Goal: Information Seeking & Learning: Learn about a topic

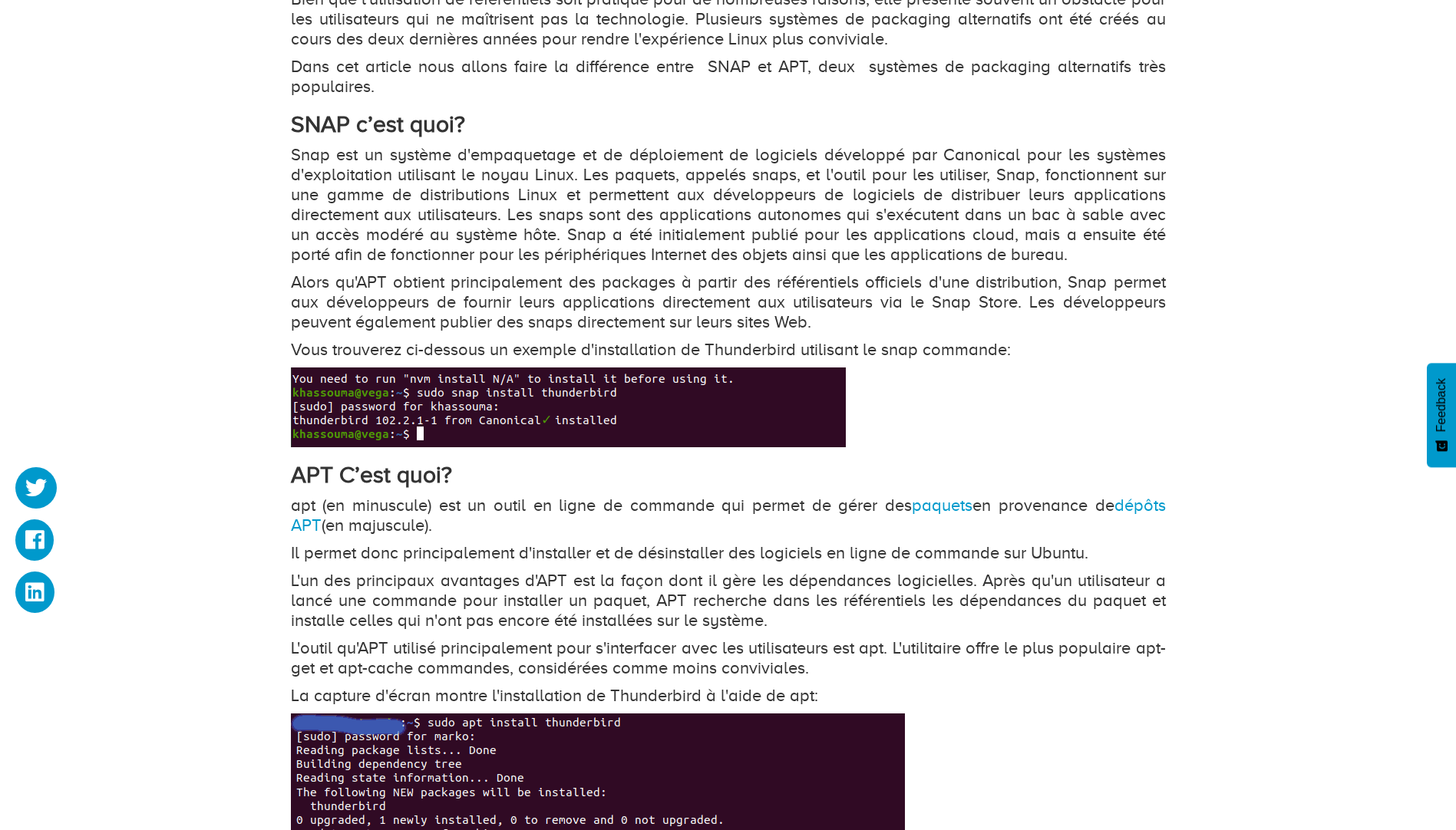
scroll to position [845, 0]
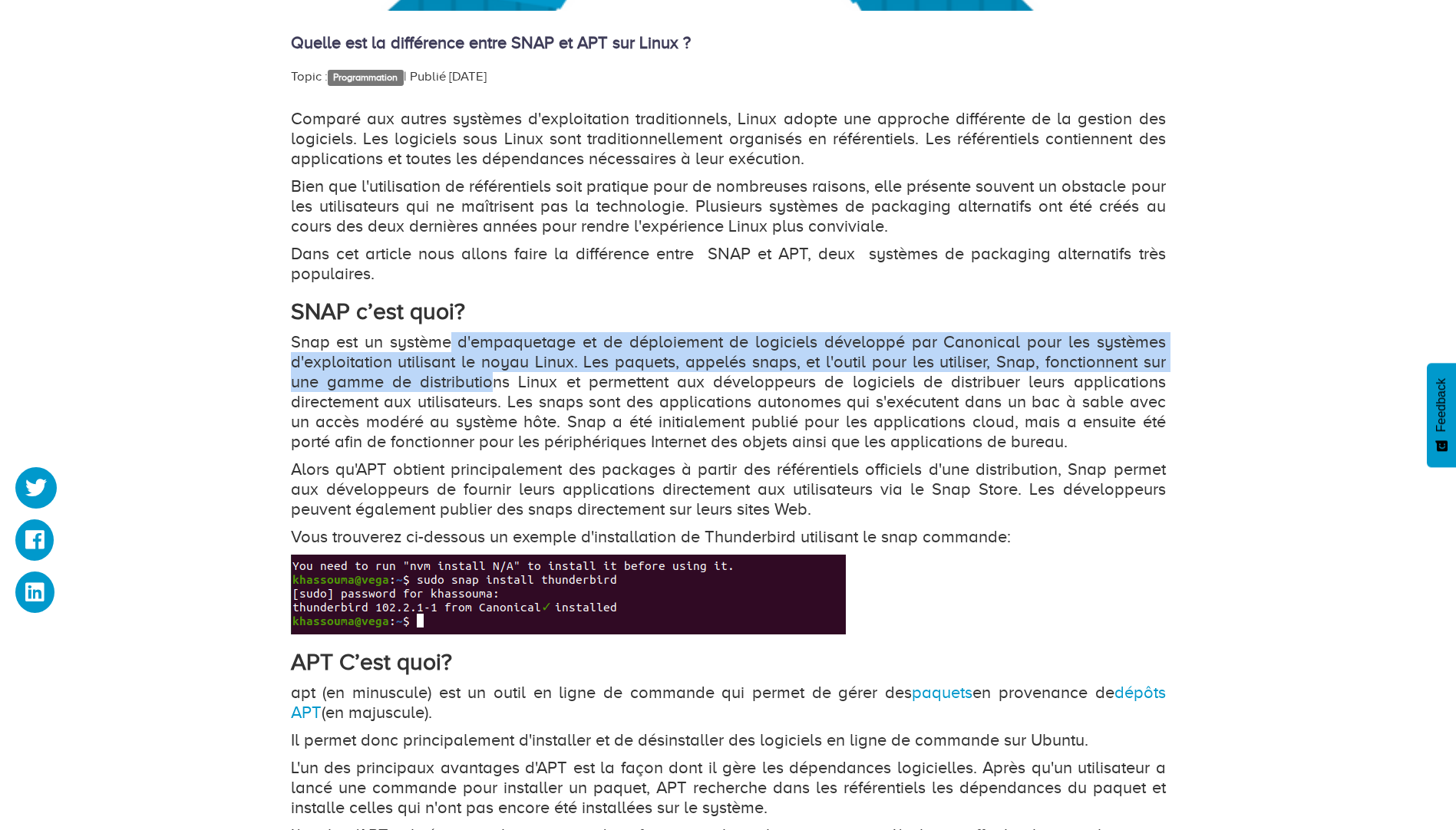
drag, startPoint x: 452, startPoint y: 346, endPoint x: 521, endPoint y: 406, distance: 91.4
click at [519, 406] on p "Snap est un système d'empaquetage et de déploiement de logiciels développé par …" at bounding box center [728, 392] width 875 height 120
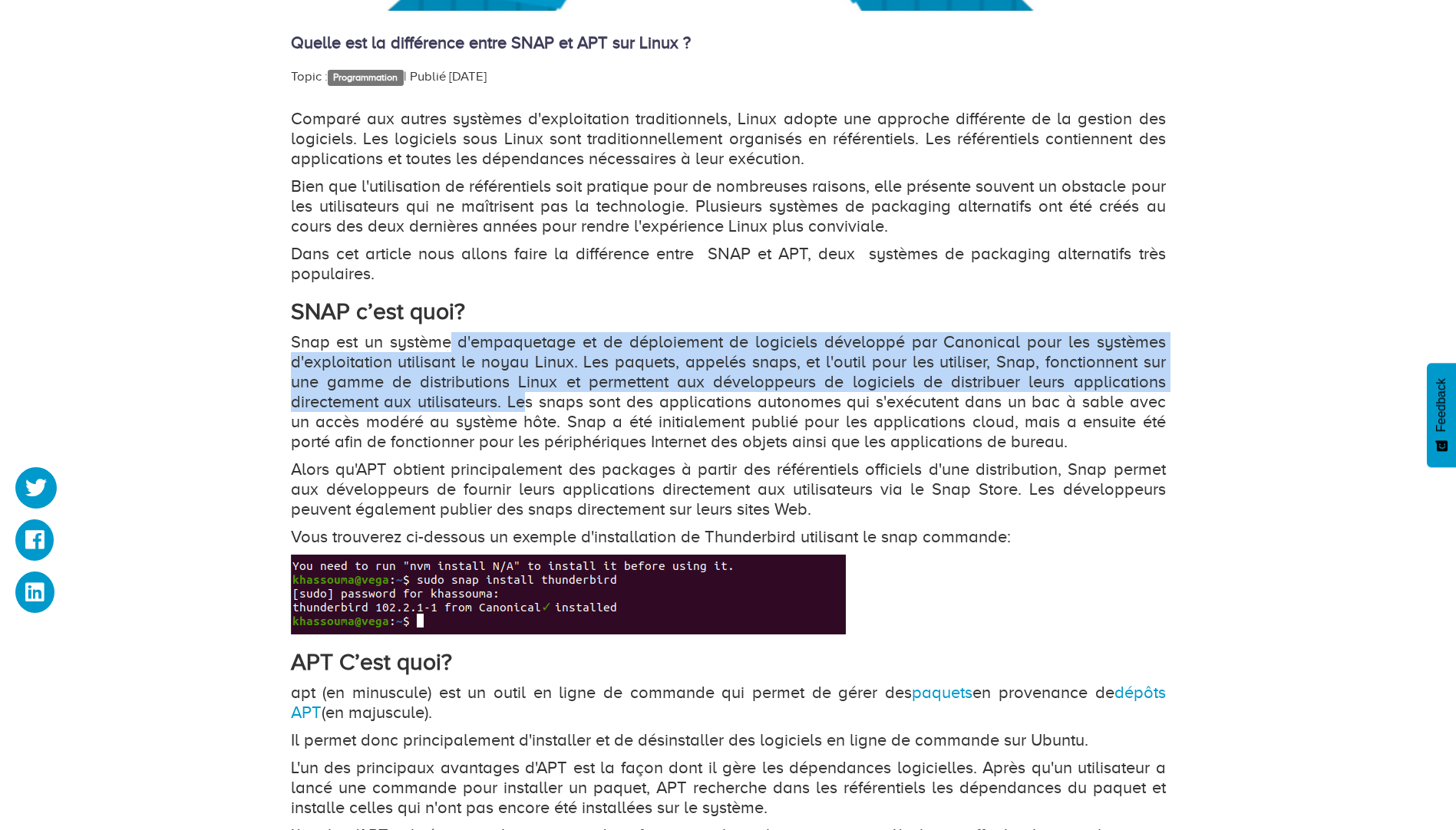
drag, startPoint x: 521, startPoint y: 406, endPoint x: 539, endPoint y: 436, distance: 35.0
click at [521, 406] on p "Snap est un système d'empaquetage et de déploiement de logiciels développé par …" at bounding box center [728, 392] width 875 height 120
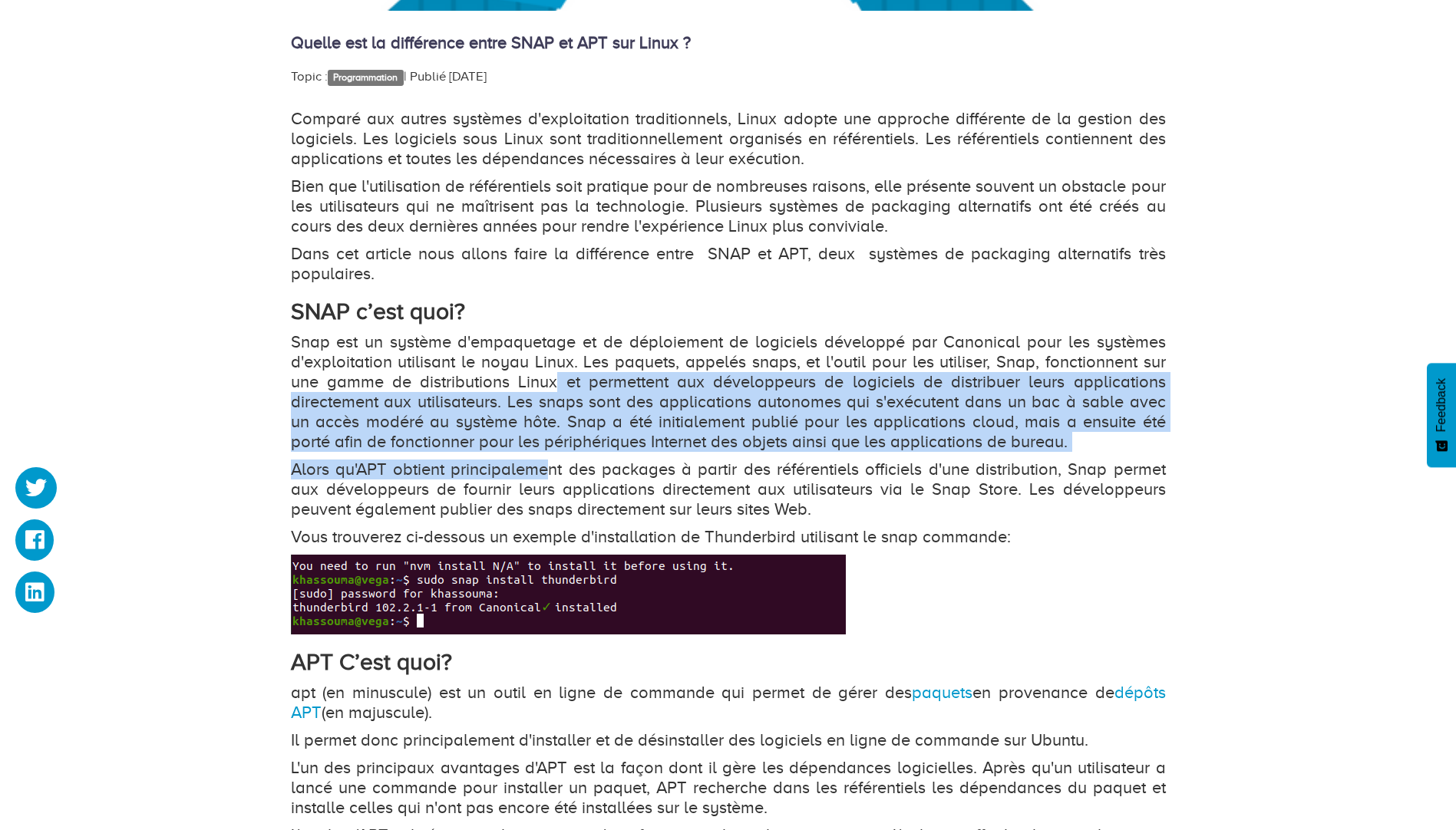
drag, startPoint x: 545, startPoint y: 452, endPoint x: 569, endPoint y: 371, distance: 84.5
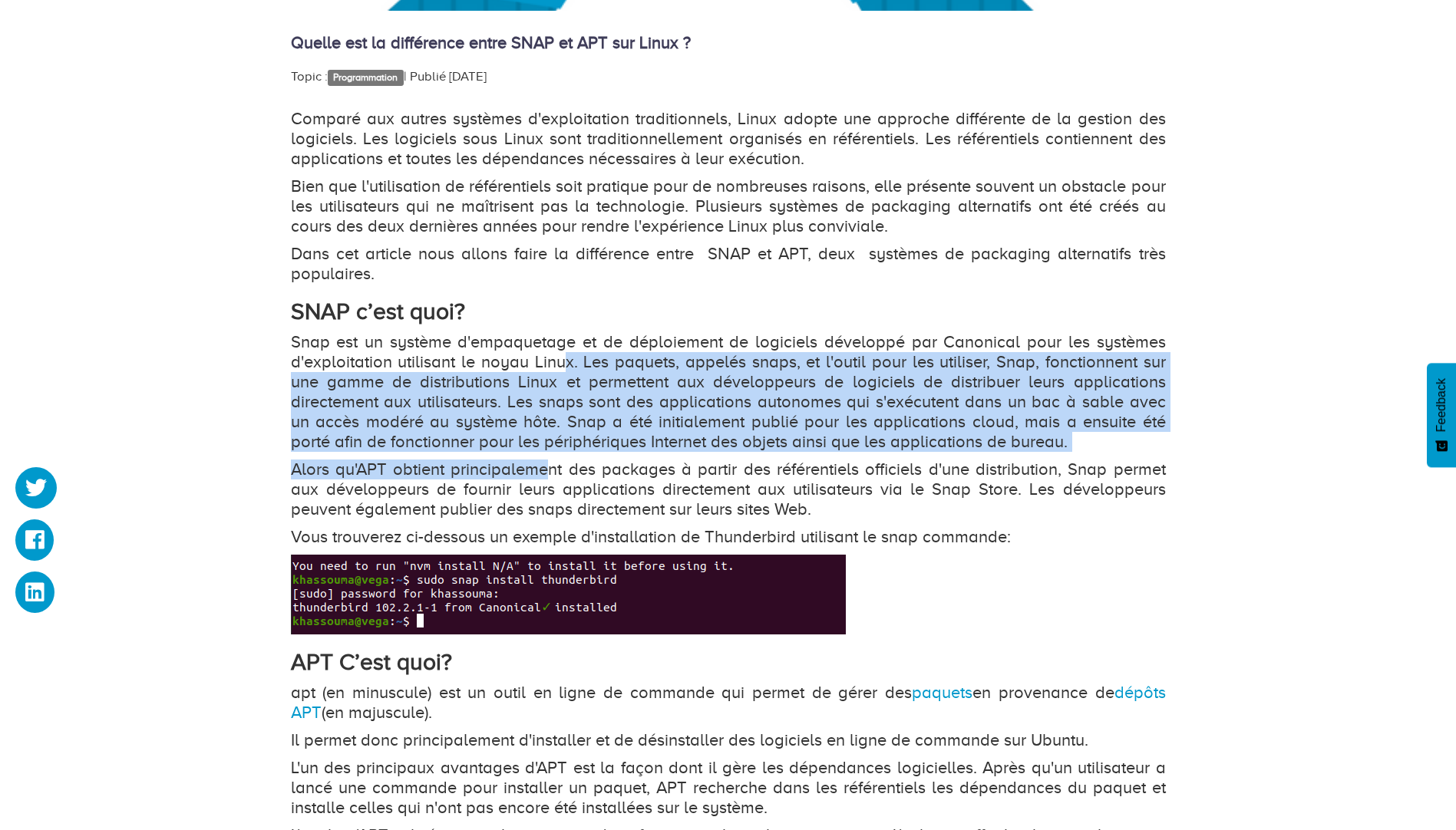
click at [569, 371] on p "Snap est un système d'empaquetage et de déploiement de logiciels développé par …" at bounding box center [728, 392] width 875 height 120
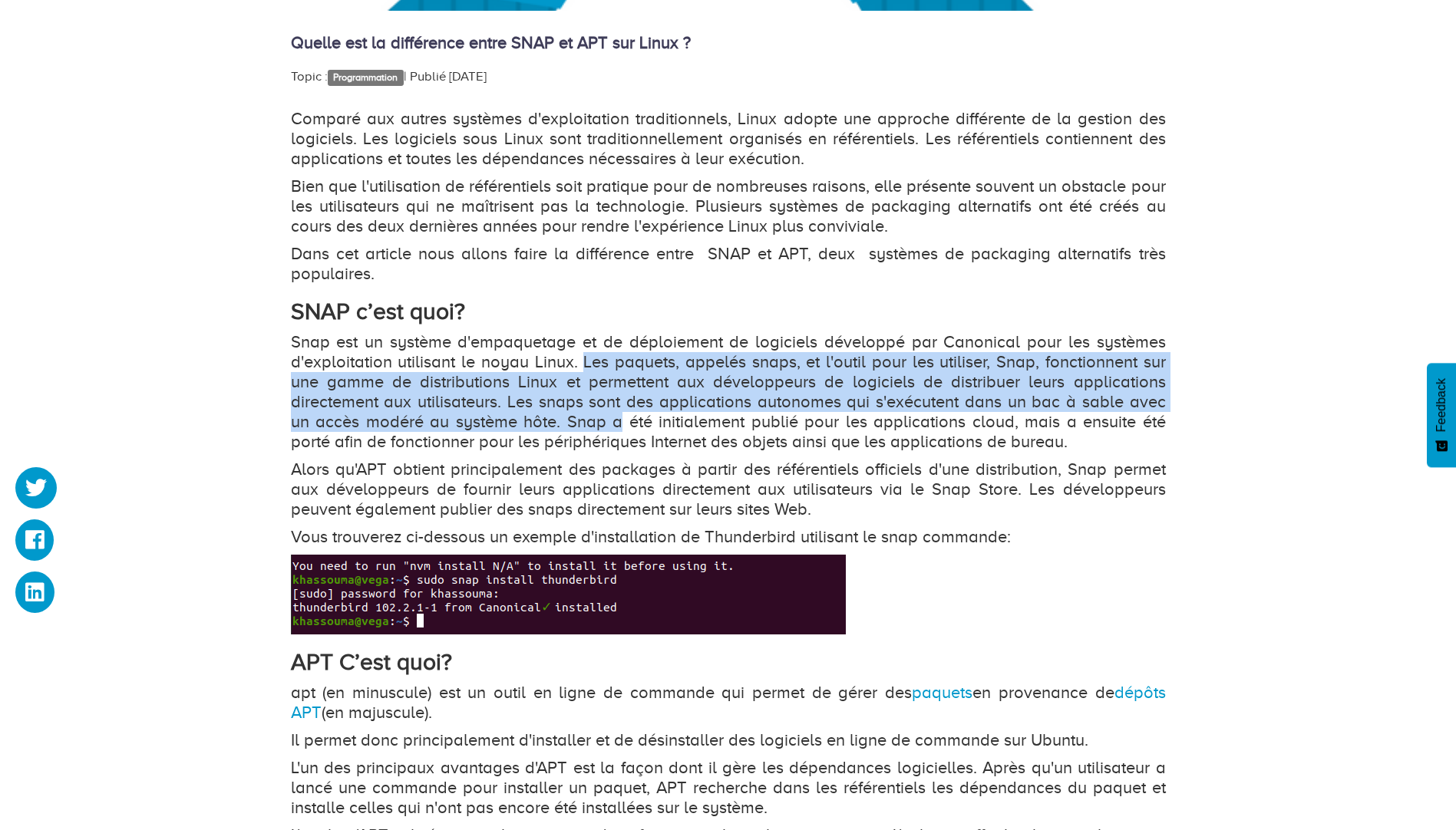
drag, startPoint x: 584, startPoint y: 376, endPoint x: 595, endPoint y: 439, distance: 64.0
click at [595, 439] on p "Snap est un système d'empaquetage et de déploiement de logiciels développé par …" at bounding box center [728, 392] width 875 height 120
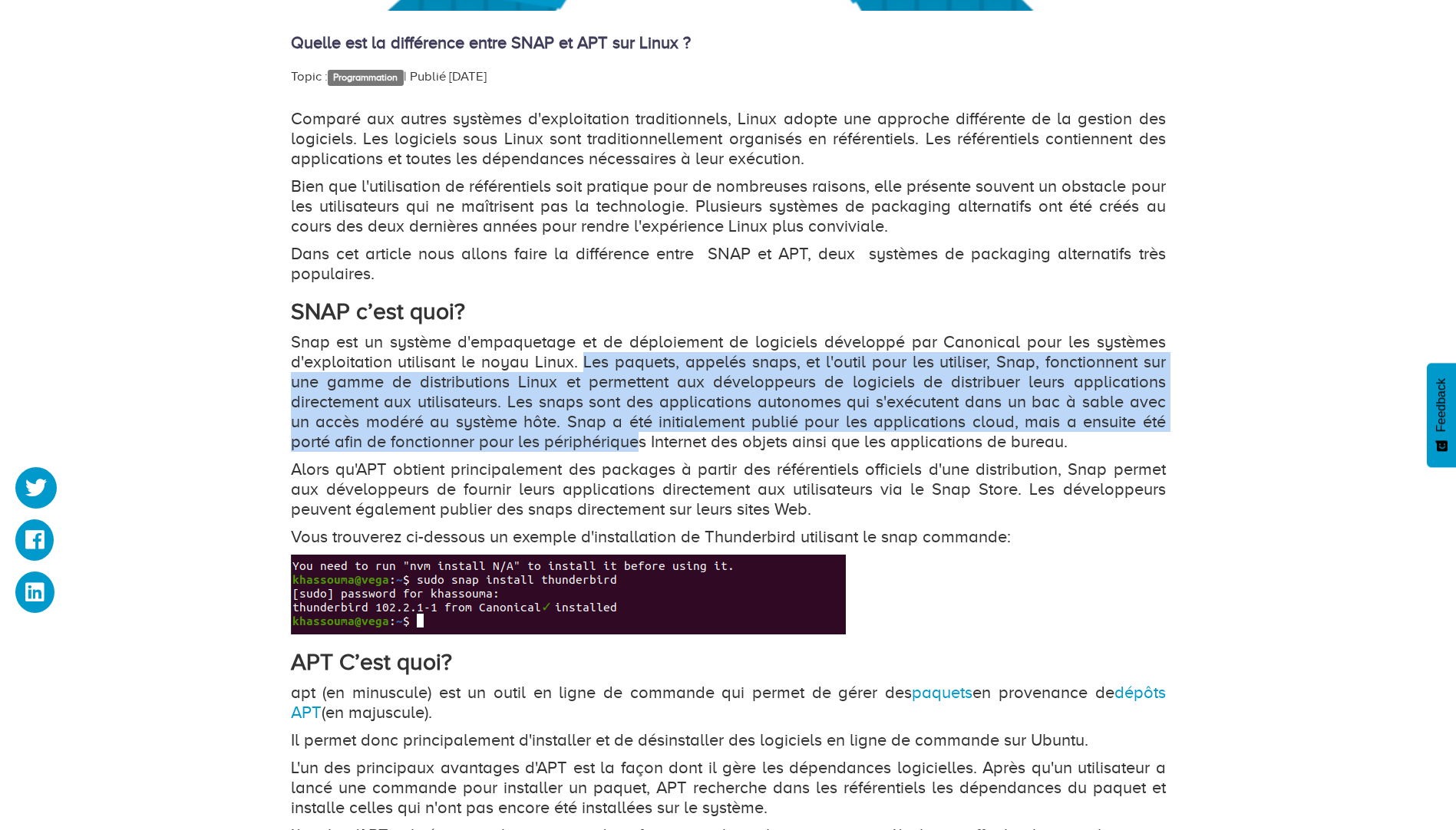
drag, startPoint x: 595, startPoint y: 439, endPoint x: 617, endPoint y: 336, distance: 105.3
click at [595, 439] on p "Snap est un système d'empaquetage et de déploiement de logiciels développé par …" at bounding box center [728, 392] width 875 height 120
click at [617, 336] on p "Snap est un système d'empaquetage et de déploiement de logiciels développé par …" at bounding box center [728, 392] width 875 height 120
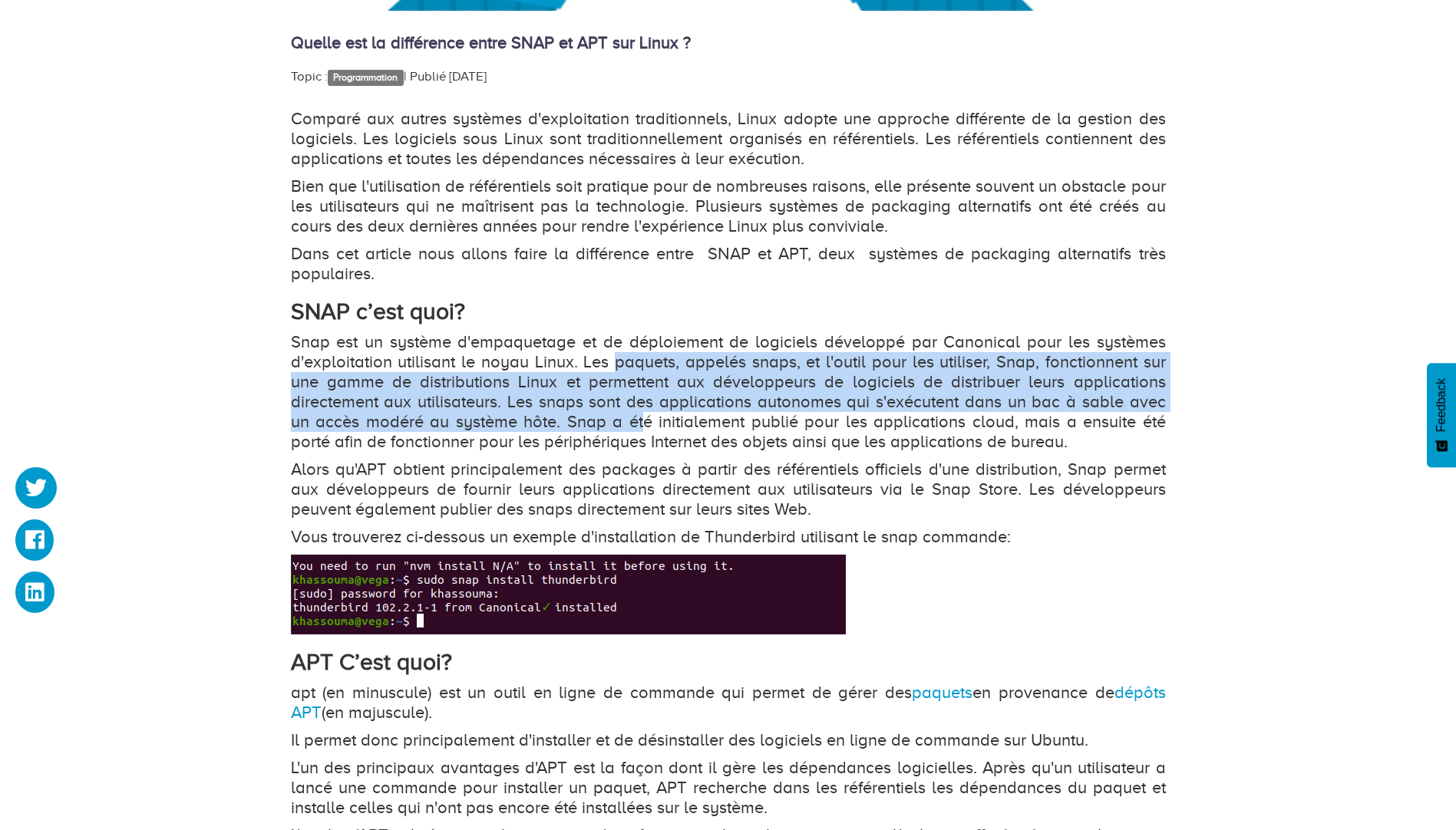
drag, startPoint x: 617, startPoint y: 336, endPoint x: 611, endPoint y: 421, distance: 85.2
click at [611, 421] on p "Snap est un système d'empaquetage et de déploiement de logiciels développé par …" at bounding box center [728, 392] width 875 height 120
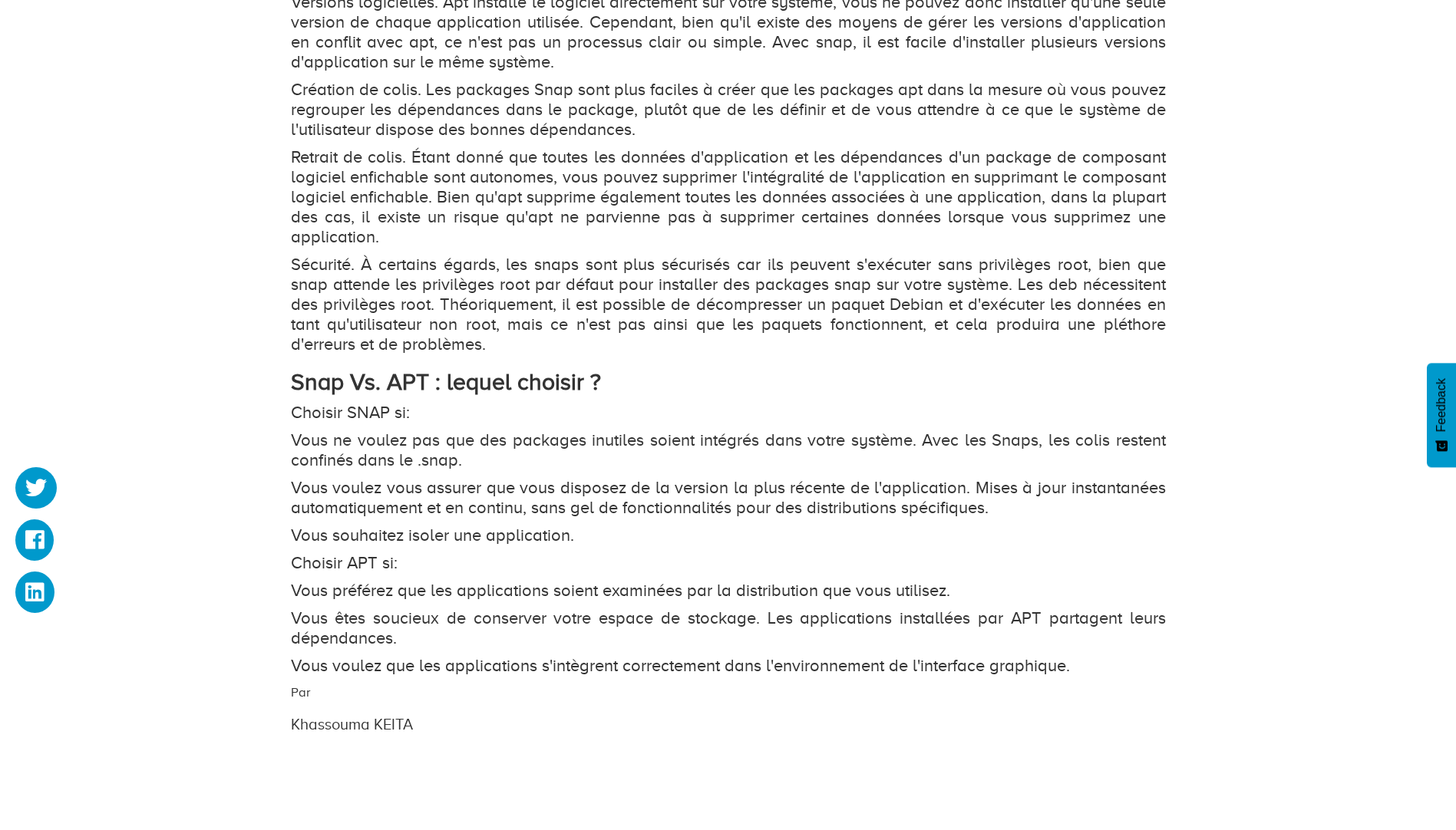
scroll to position [2610, 0]
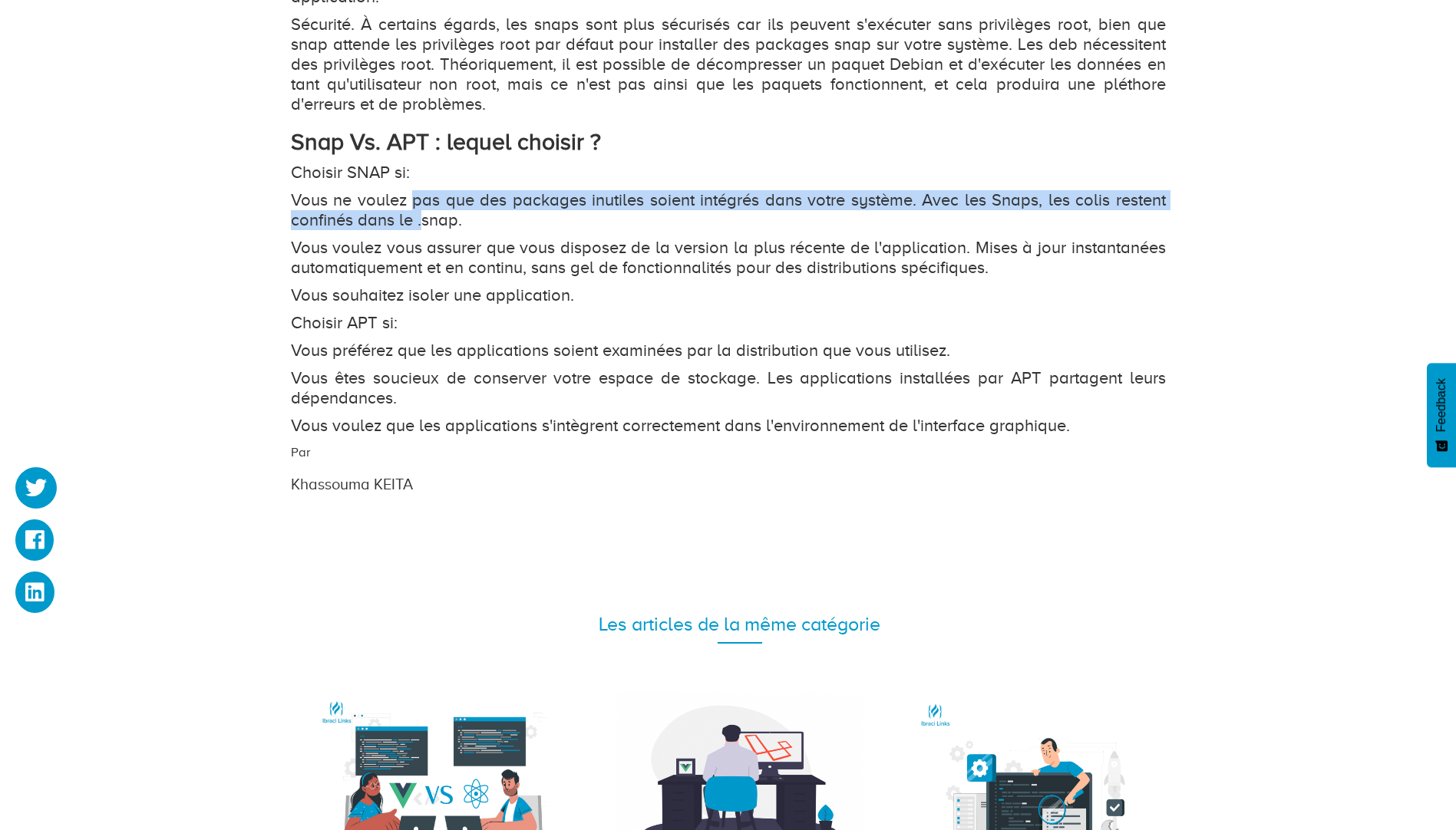
drag, startPoint x: 415, startPoint y: 182, endPoint x: 426, endPoint y: 219, distance: 38.6
drag, startPoint x: 426, startPoint y: 219, endPoint x: 428, endPoint y: 229, distance: 10.2
click at [426, 238] on p "Vous voulez vous assurer que vous disposez de la version la plus récente de l'a…" at bounding box center [728, 258] width 875 height 40
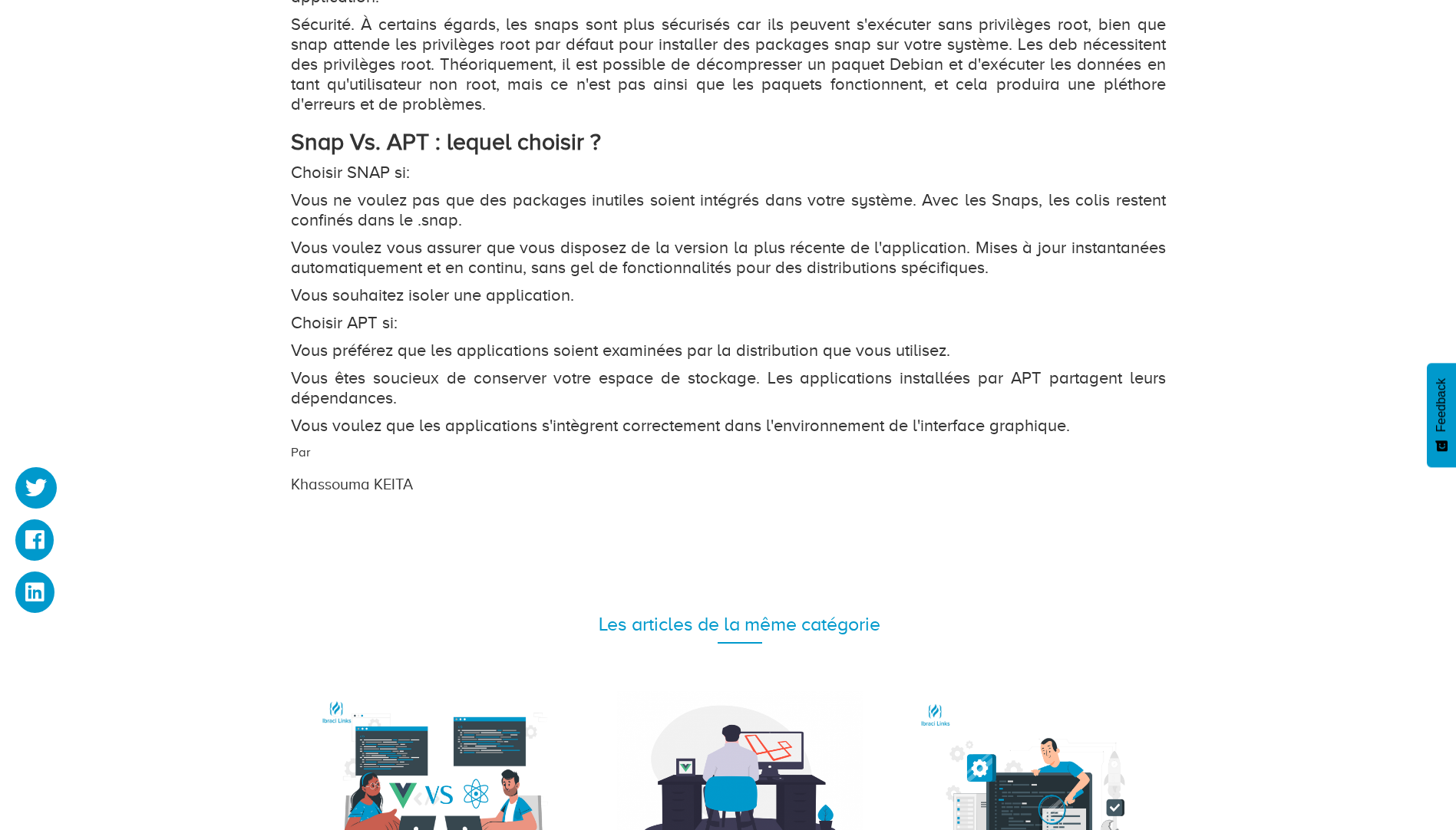
drag, startPoint x: 430, startPoint y: 237, endPoint x: 443, endPoint y: 188, distance: 50.7
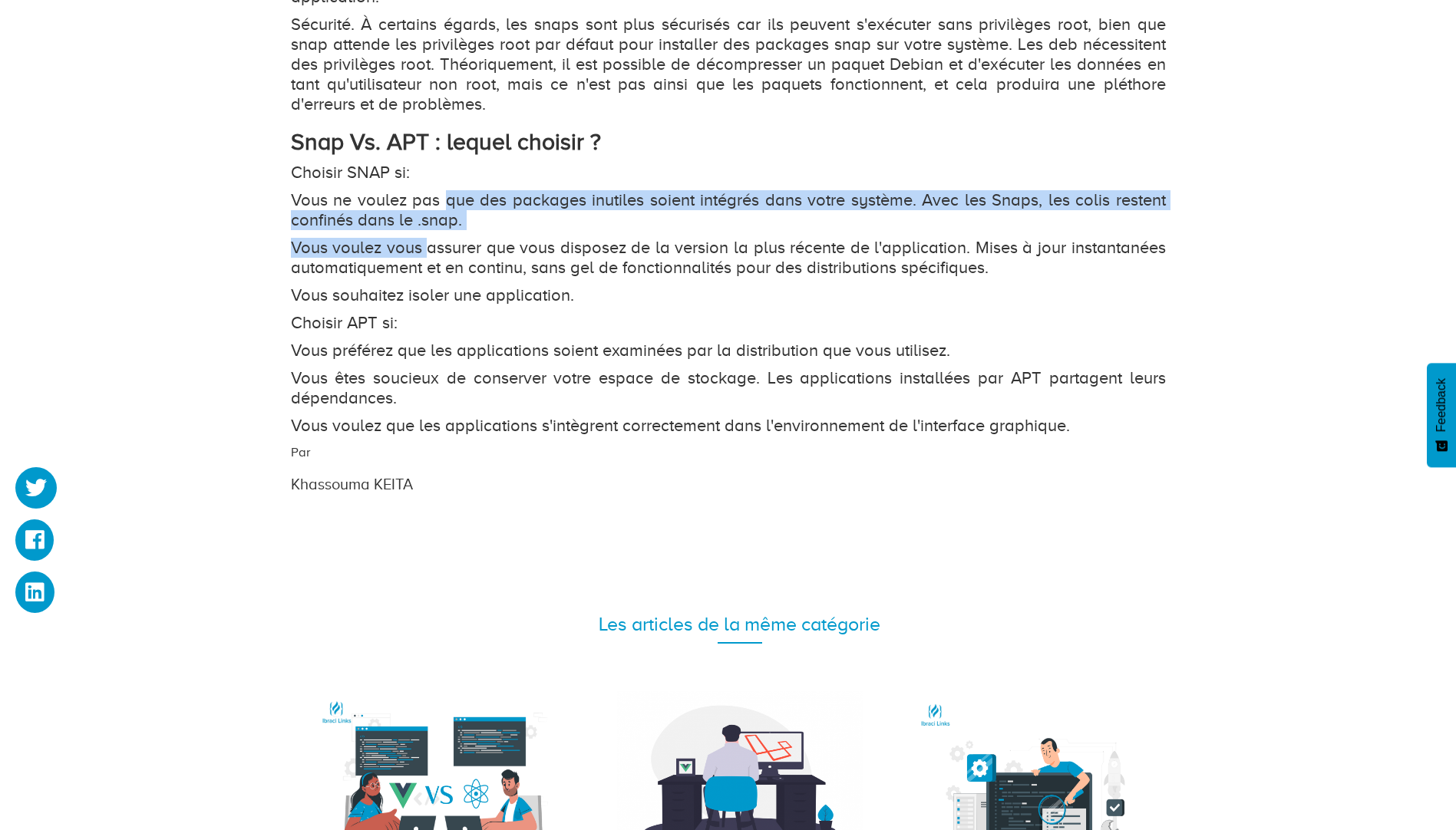
drag, startPoint x: 443, startPoint y: 188, endPoint x: 456, endPoint y: 178, distance: 16.4
click at [444, 190] on p "Vous ne voulez pas que des packages inutiles soient intégrés dans votre système…" at bounding box center [728, 210] width 875 height 40
drag, startPoint x: 459, startPoint y: 174, endPoint x: 459, endPoint y: 243, distance: 69.0
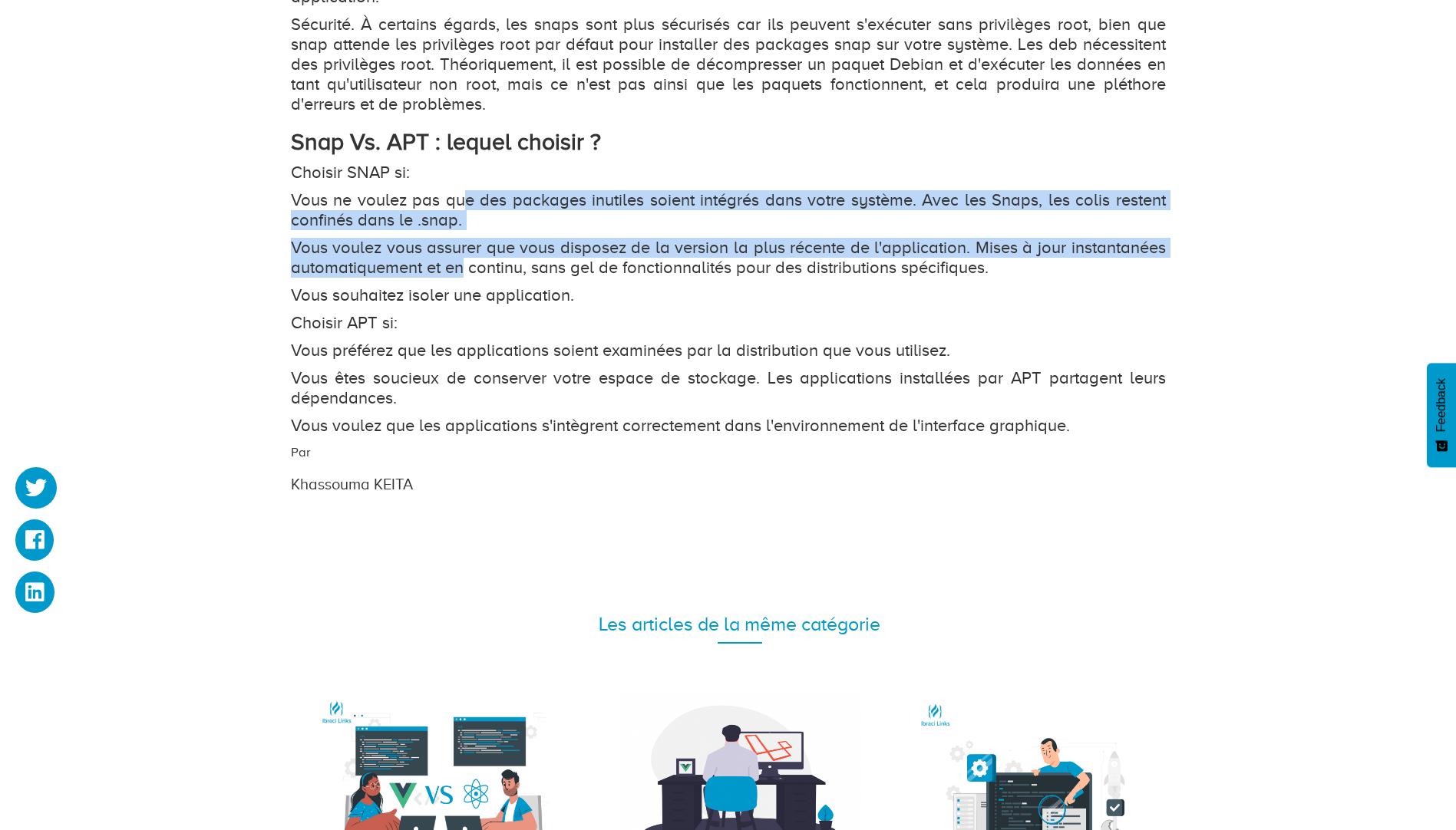
click at [459, 243] on p "Vous voulez vous assurer que vous disposez de la version la plus récente de l'a…" at bounding box center [728, 258] width 875 height 40
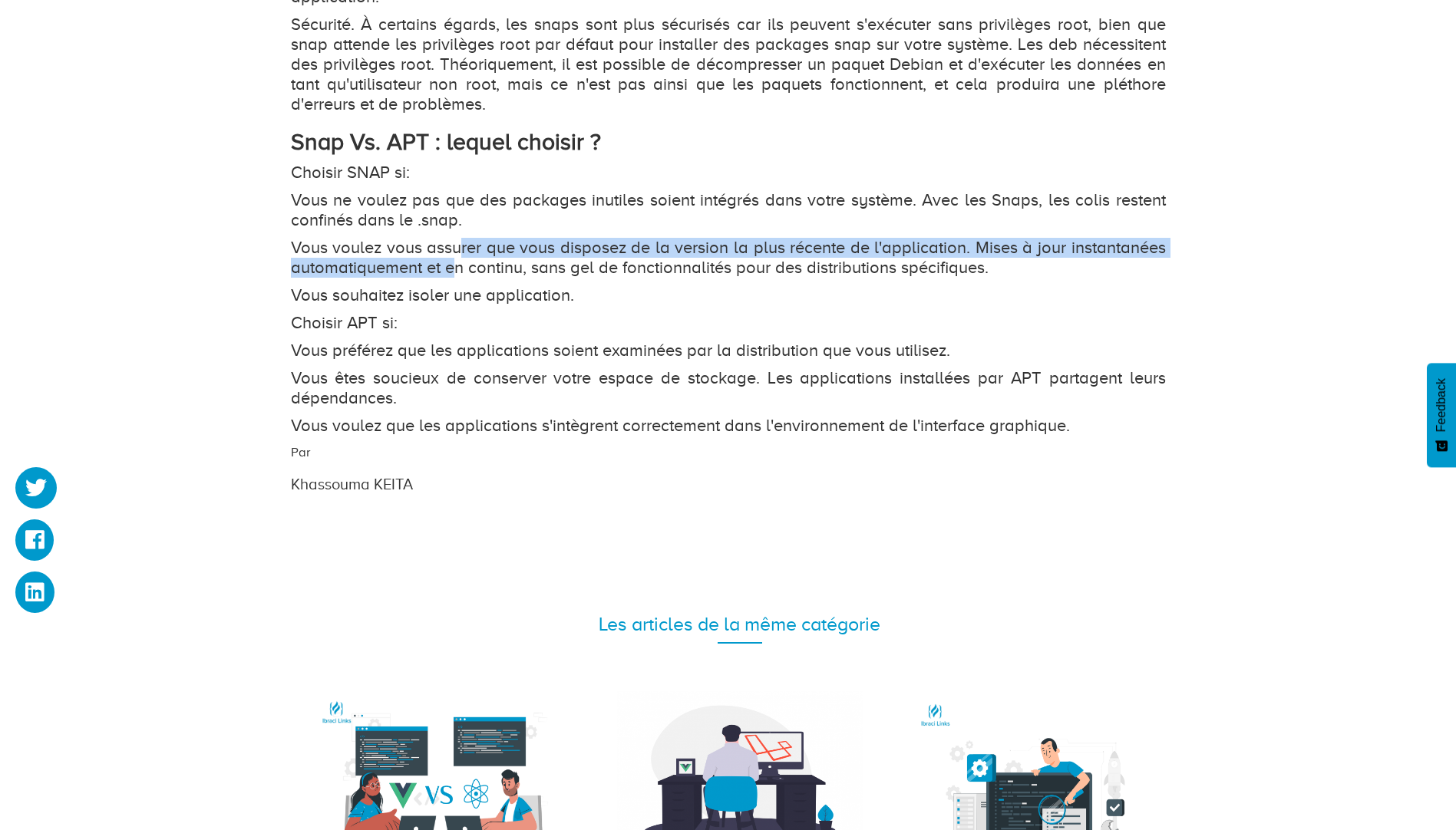
drag, startPoint x: 454, startPoint y: 251, endPoint x: 460, endPoint y: 197, distance: 54.3
click at [461, 195] on p "Vous ne voulez pas que des packages inutiles soient intégrés dans votre système…" at bounding box center [728, 210] width 875 height 40
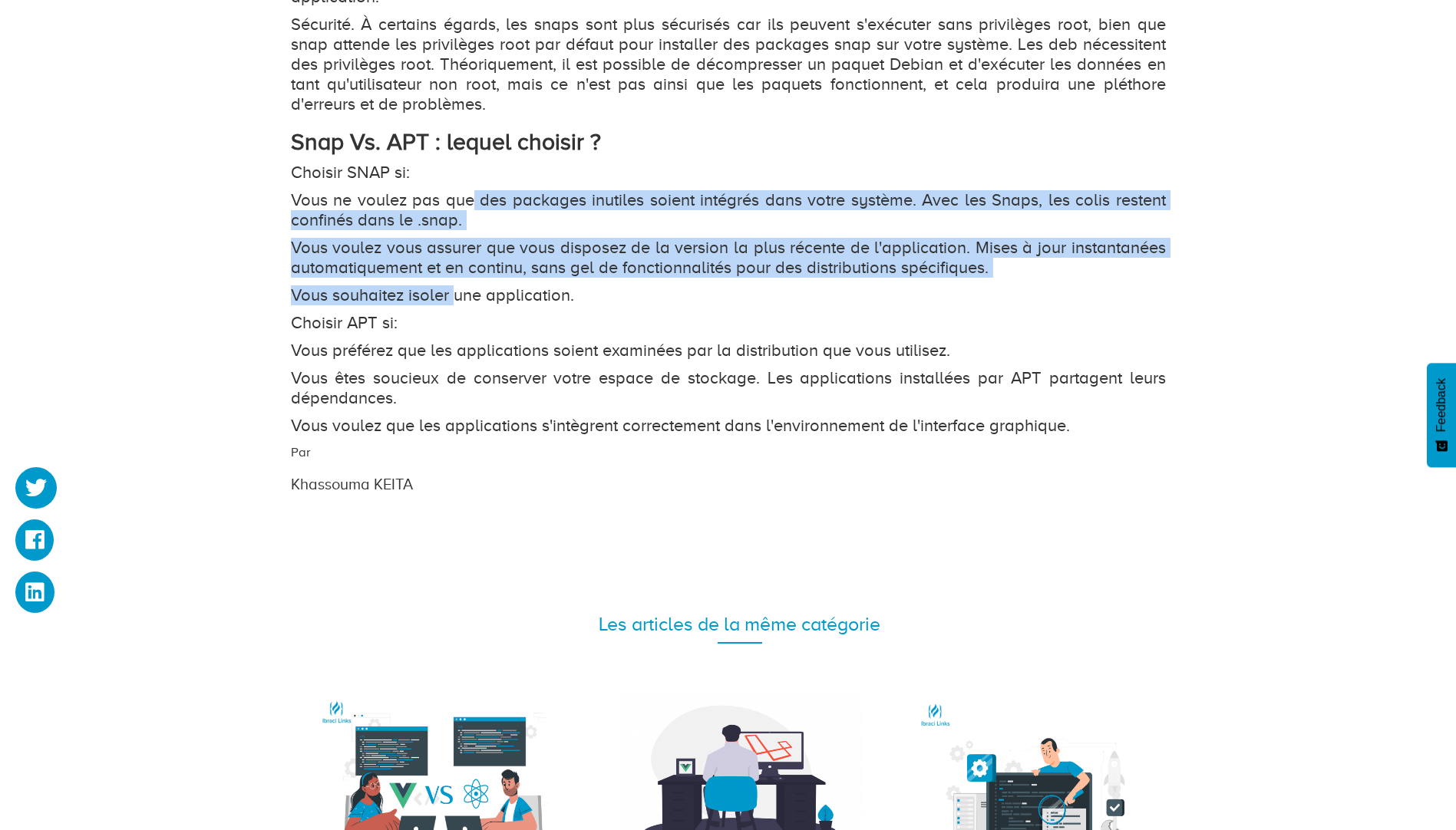
drag, startPoint x: 469, startPoint y: 186, endPoint x: 458, endPoint y: 273, distance: 87.7
click at [458, 285] on p "Vous souhaitez isoler une application." at bounding box center [728, 295] width 875 height 20
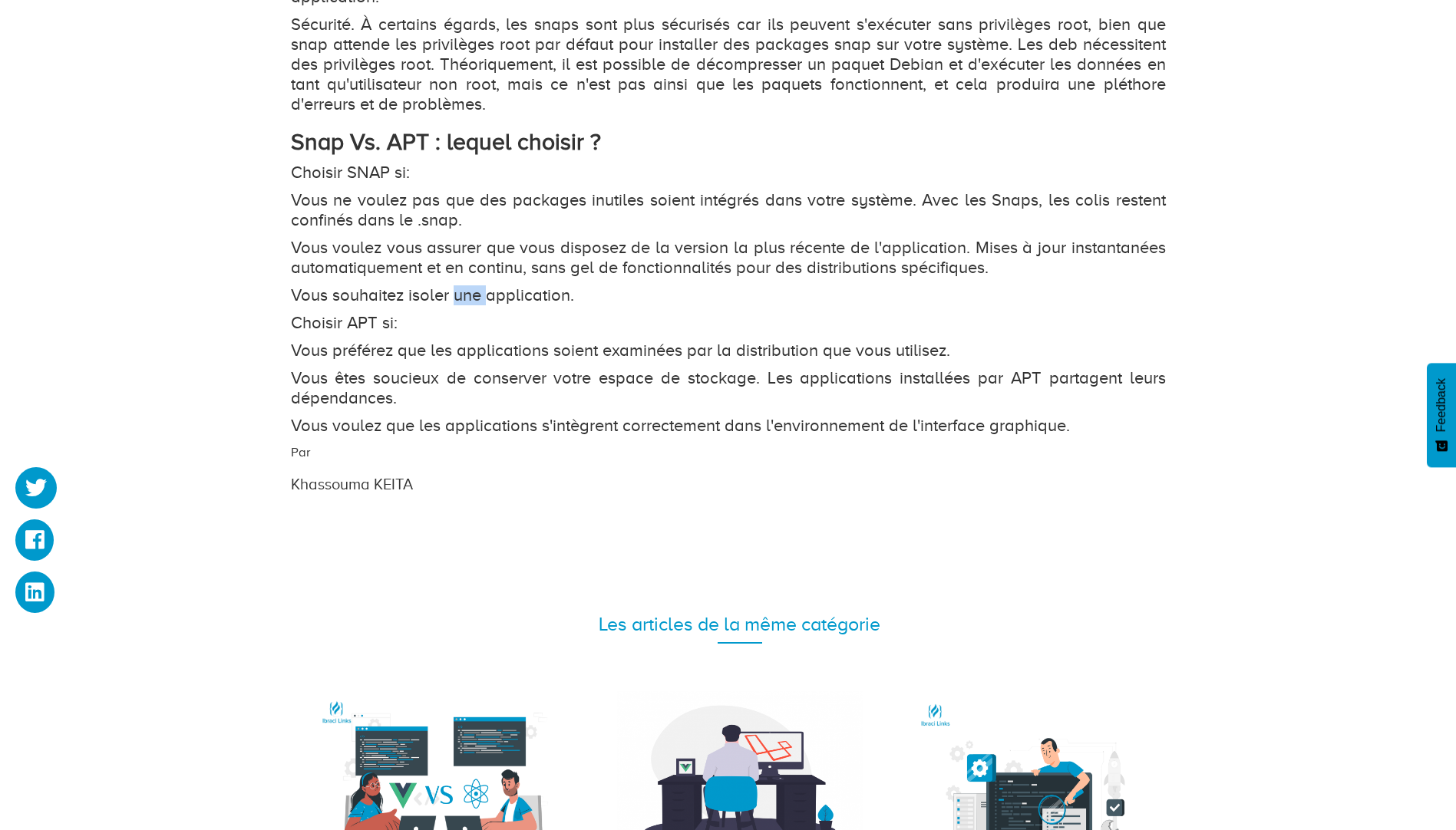
click at [458, 285] on p "Vous souhaitez isoler une application." at bounding box center [728, 295] width 875 height 20
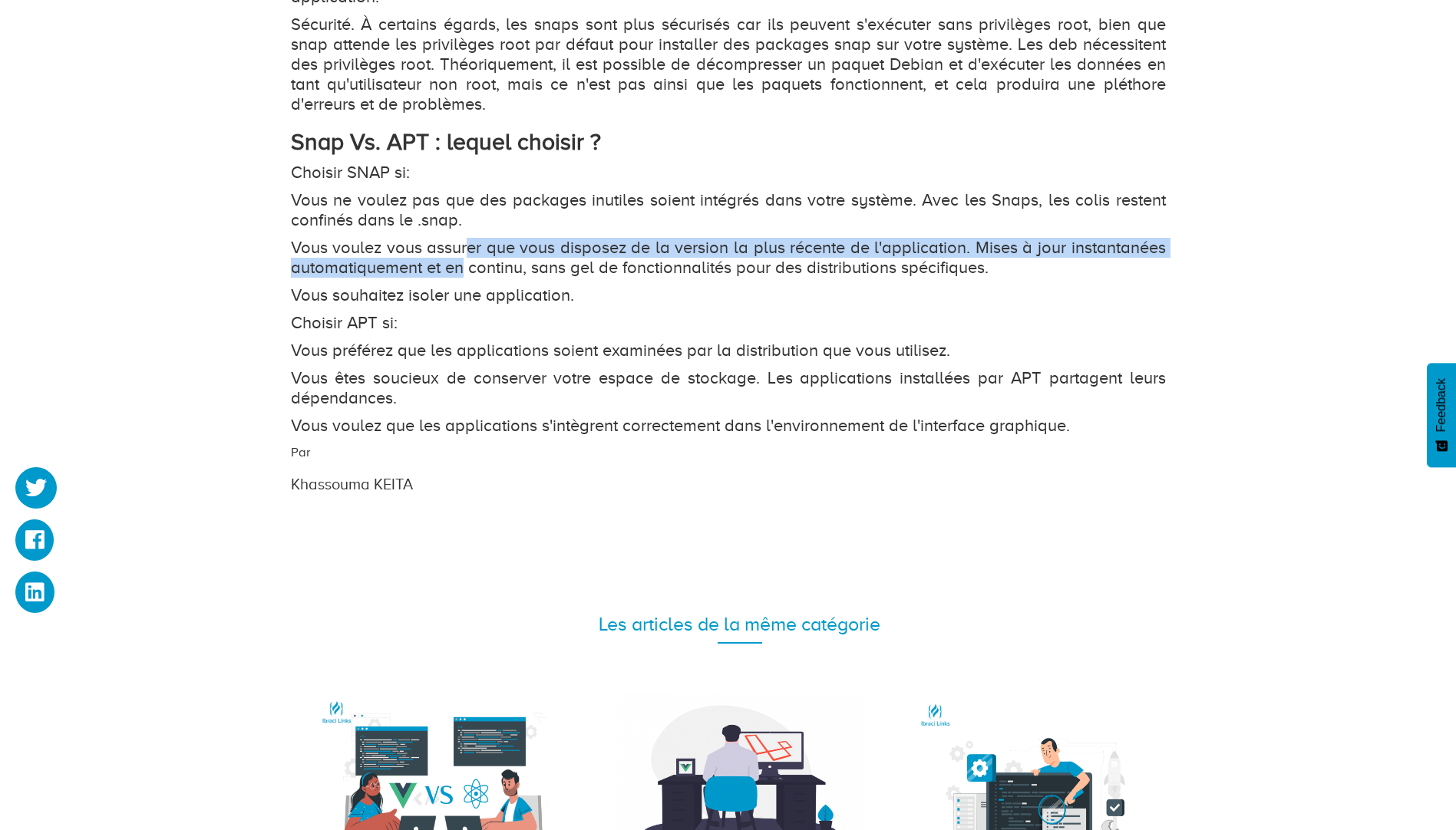
drag, startPoint x: 458, startPoint y: 273, endPoint x: 468, endPoint y: 206, distance: 67.7
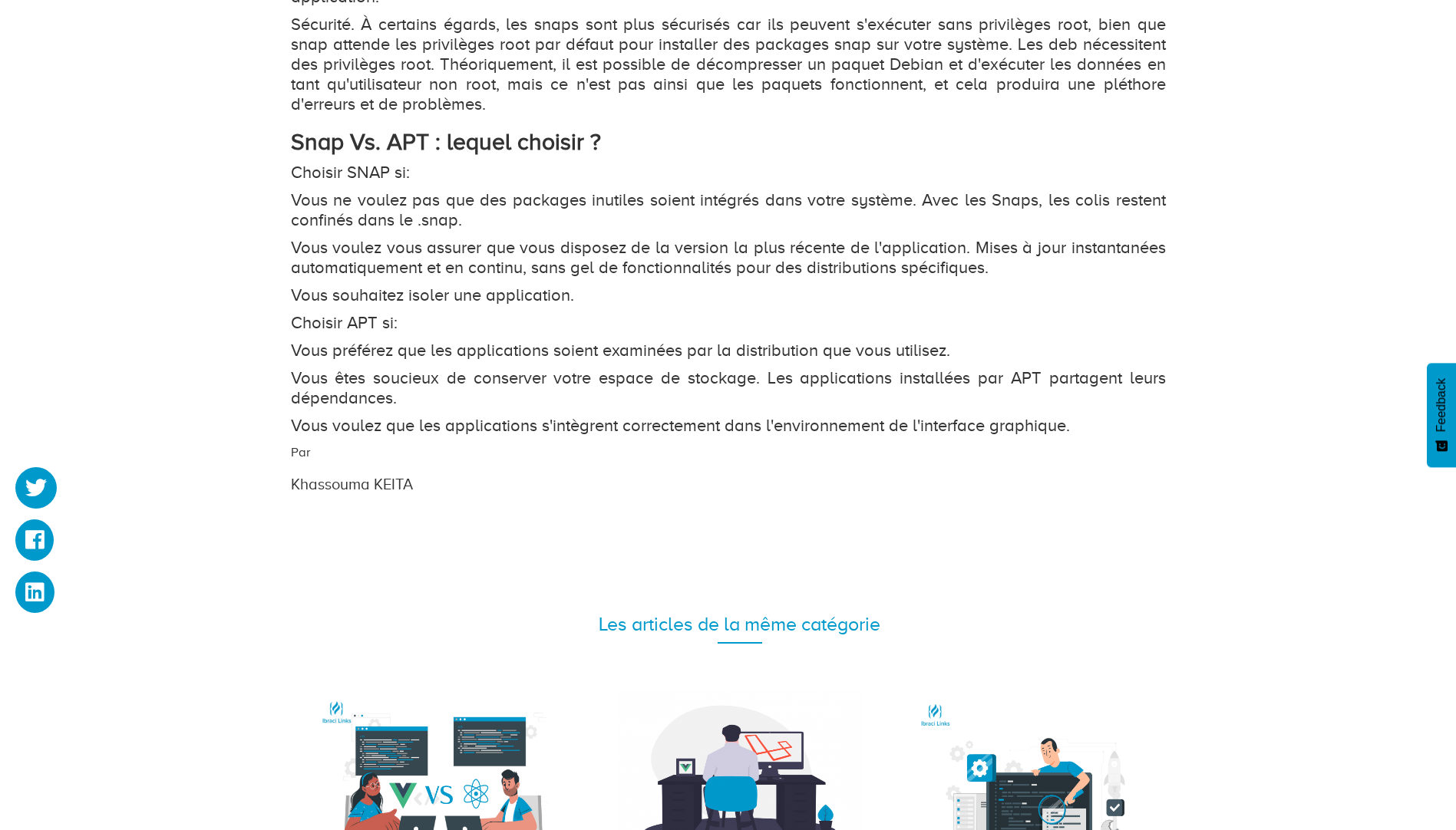
drag, startPoint x: 468, startPoint y: 206, endPoint x: 470, endPoint y: 184, distance: 22.1
click at [470, 190] on p "Vous ne voulez pas que des packages inutiles soient intégrés dans votre système…" at bounding box center [728, 210] width 875 height 40
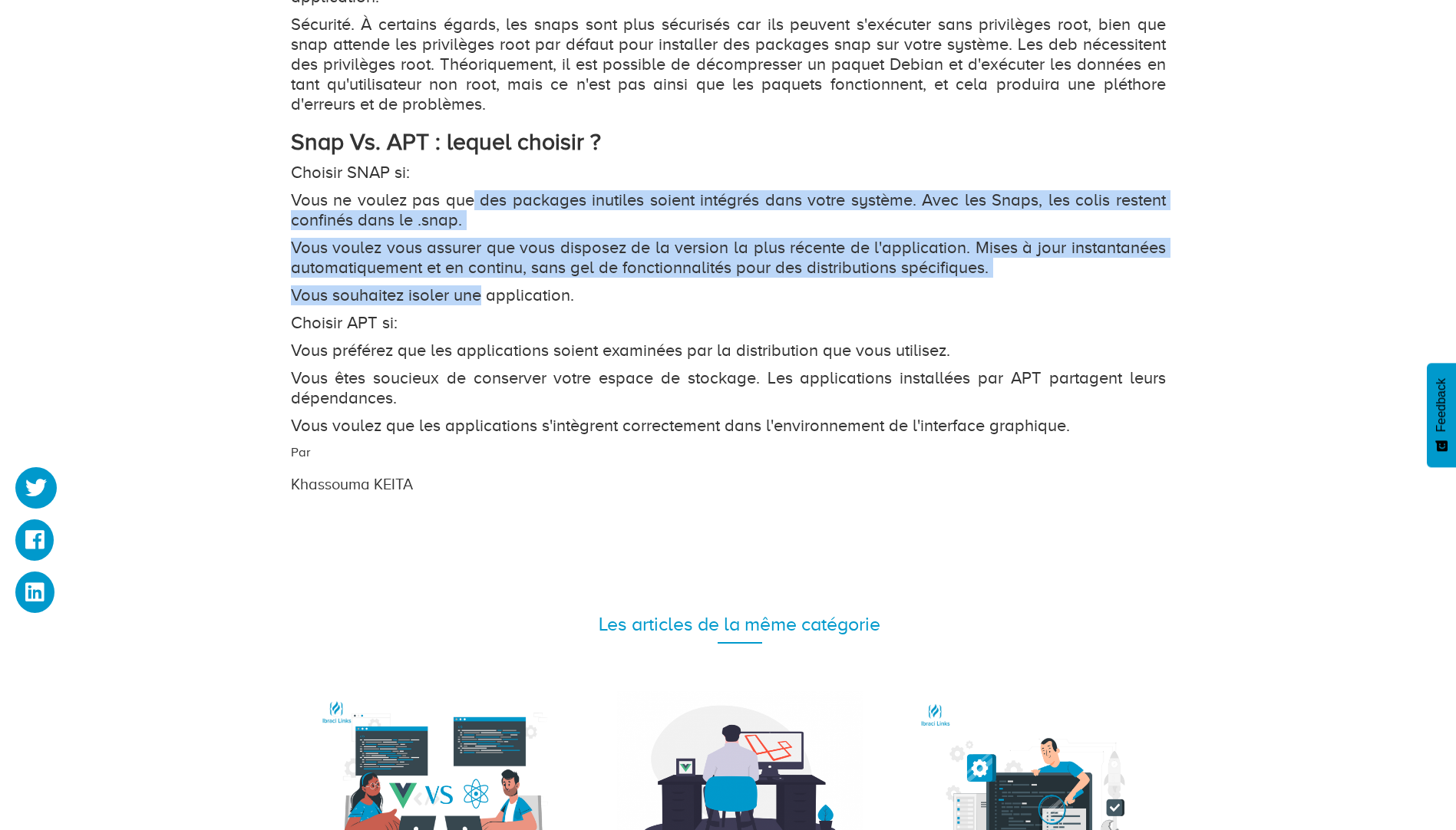
drag, startPoint x: 470, startPoint y: 184, endPoint x: 471, endPoint y: 268, distance: 84.0
click at [471, 285] on p "Vous souhaitez isoler une application." at bounding box center [728, 295] width 875 height 20
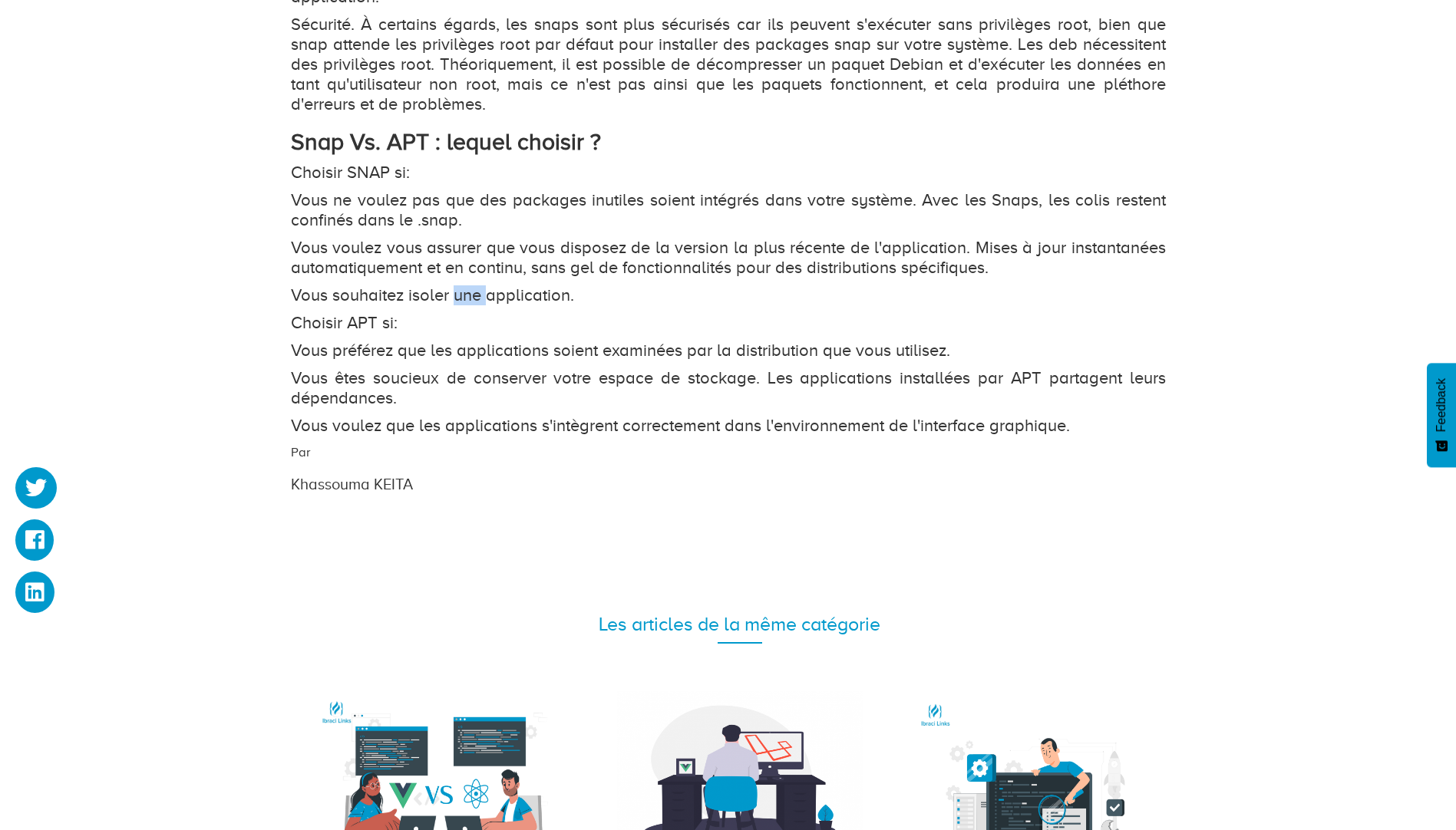
click at [471, 285] on p "Vous souhaitez isoler une application." at bounding box center [728, 295] width 875 height 20
drag, startPoint x: 471, startPoint y: 268, endPoint x: 376, endPoint y: 272, distance: 95.1
click at [376, 285] on p "Vous souhaitez isoler une application." at bounding box center [728, 295] width 875 height 20
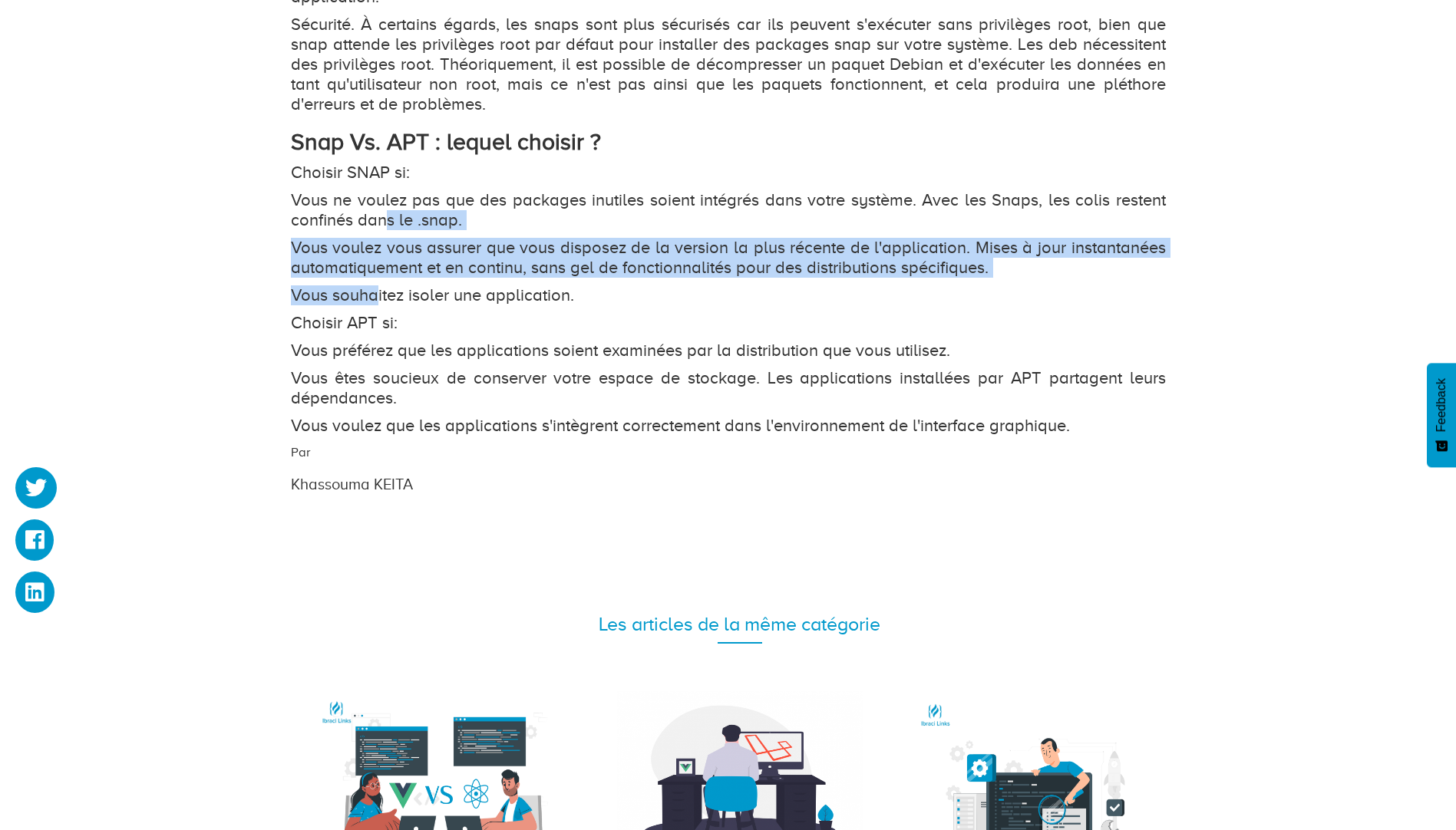
drag, startPoint x: 374, startPoint y: 277, endPoint x: 394, endPoint y: 186, distance: 93.2
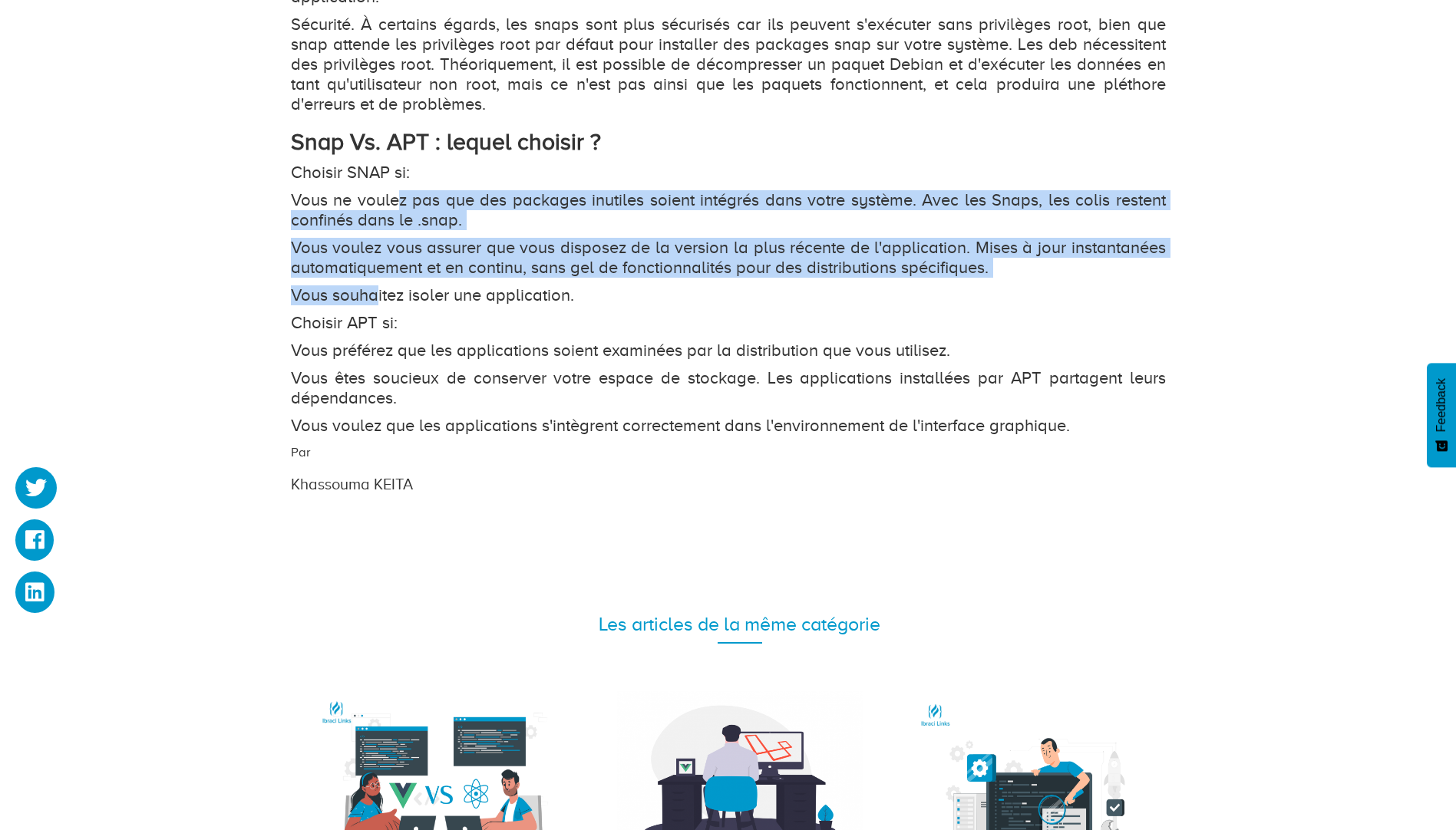
click at [394, 190] on p "Vous ne voulez pas que des packages inutiles soient intégrés dans votre système…" at bounding box center [728, 210] width 875 height 40
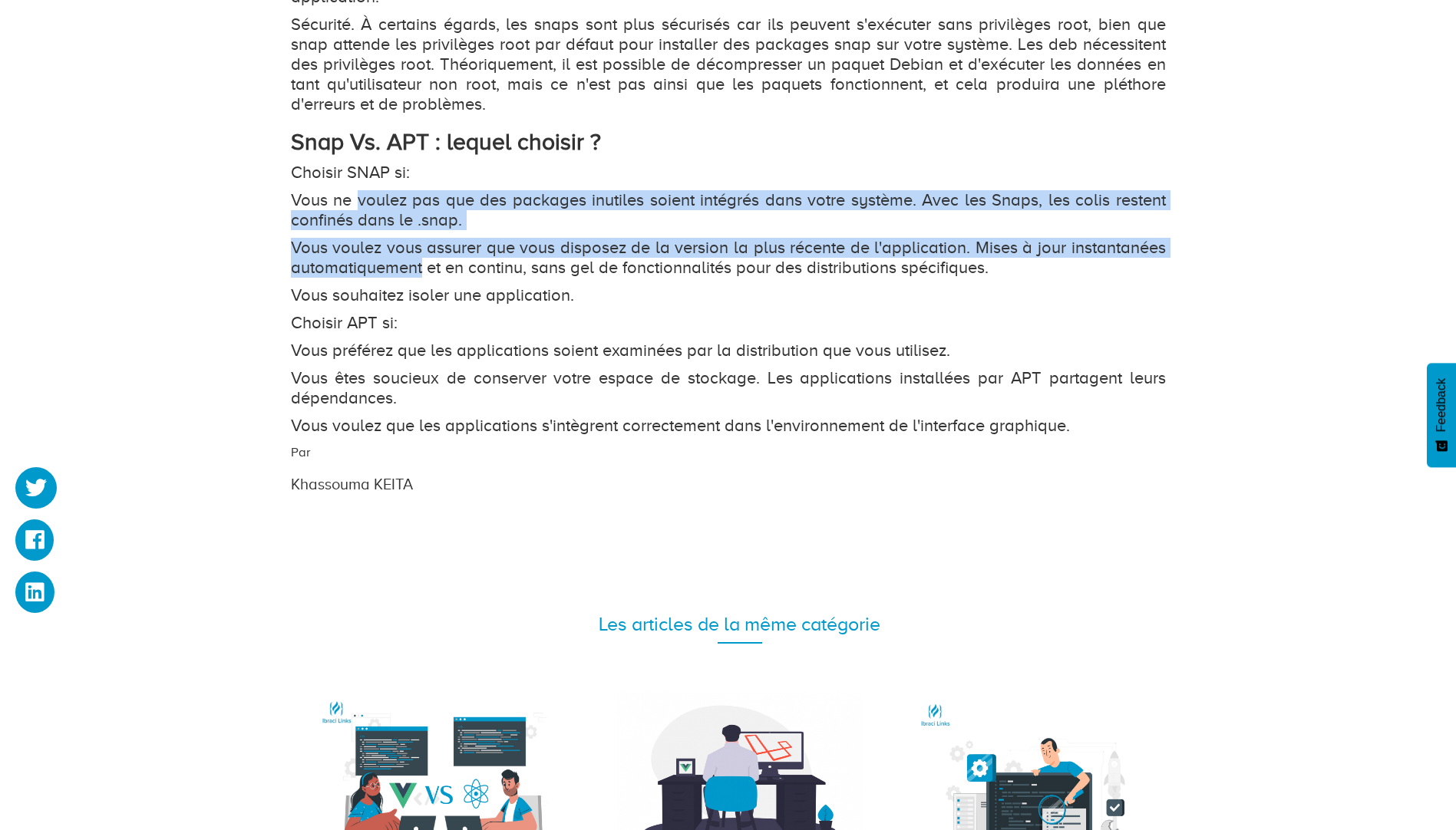
drag, startPoint x: 394, startPoint y: 248, endPoint x: 397, endPoint y: 262, distance: 14.3
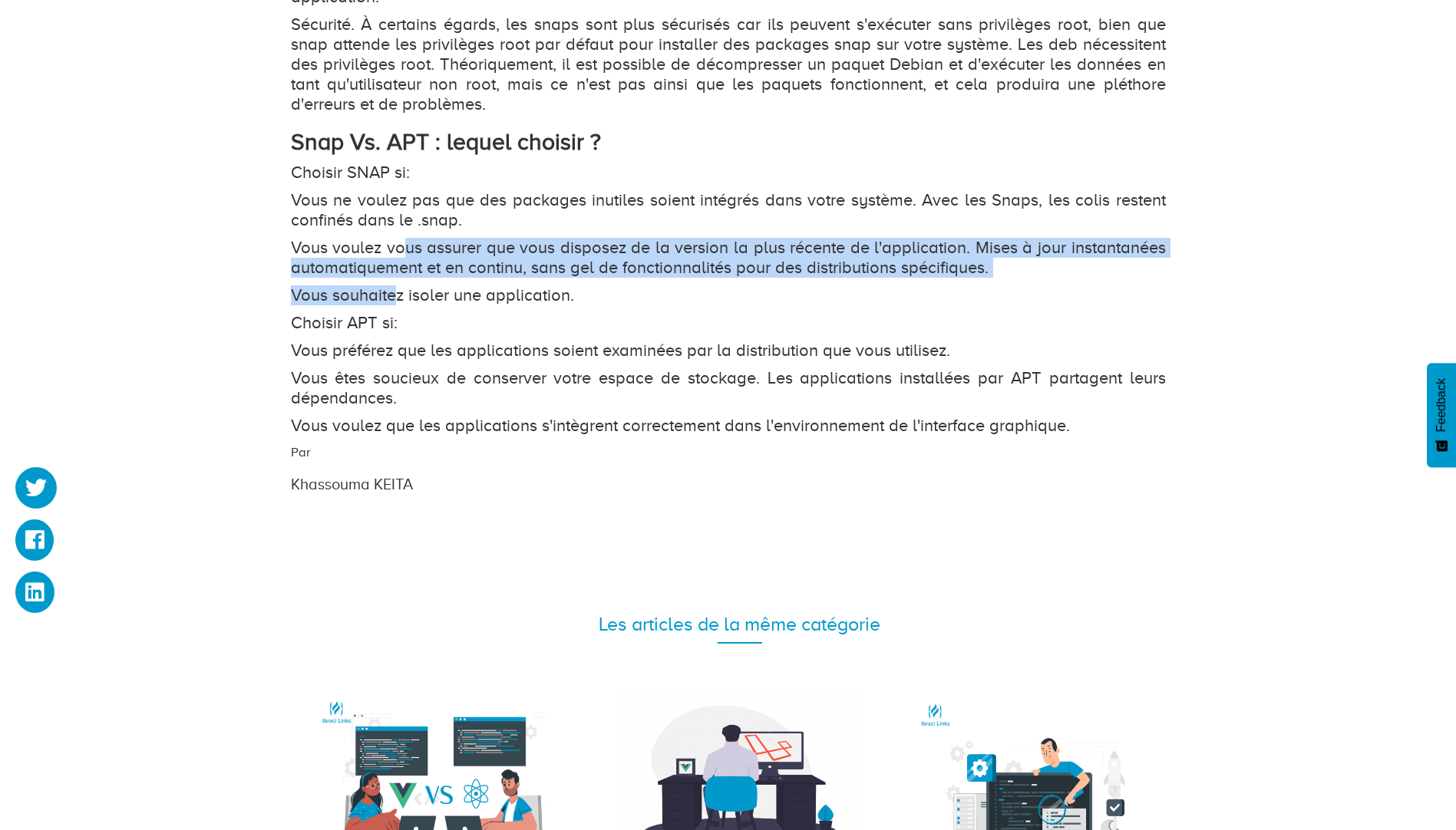
drag, startPoint x: 399, startPoint y: 259, endPoint x: 413, endPoint y: 199, distance: 61.6
click at [413, 199] on p "Vous ne voulez pas que des packages inutiles soient intégrés dans votre système…" at bounding box center [728, 210] width 875 height 40
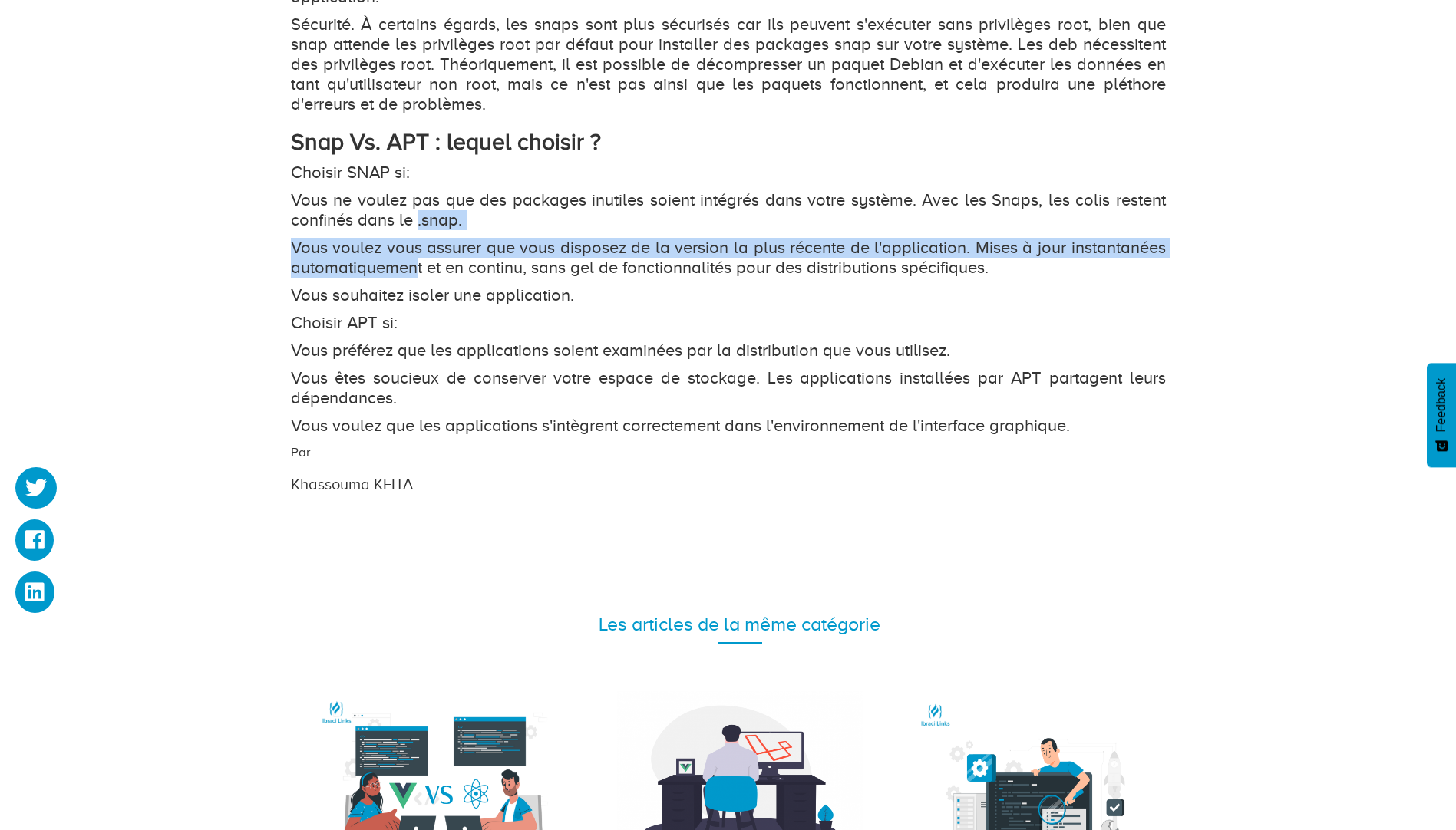
drag, startPoint x: 418, startPoint y: 223, endPoint x: 417, endPoint y: 269, distance: 46.0
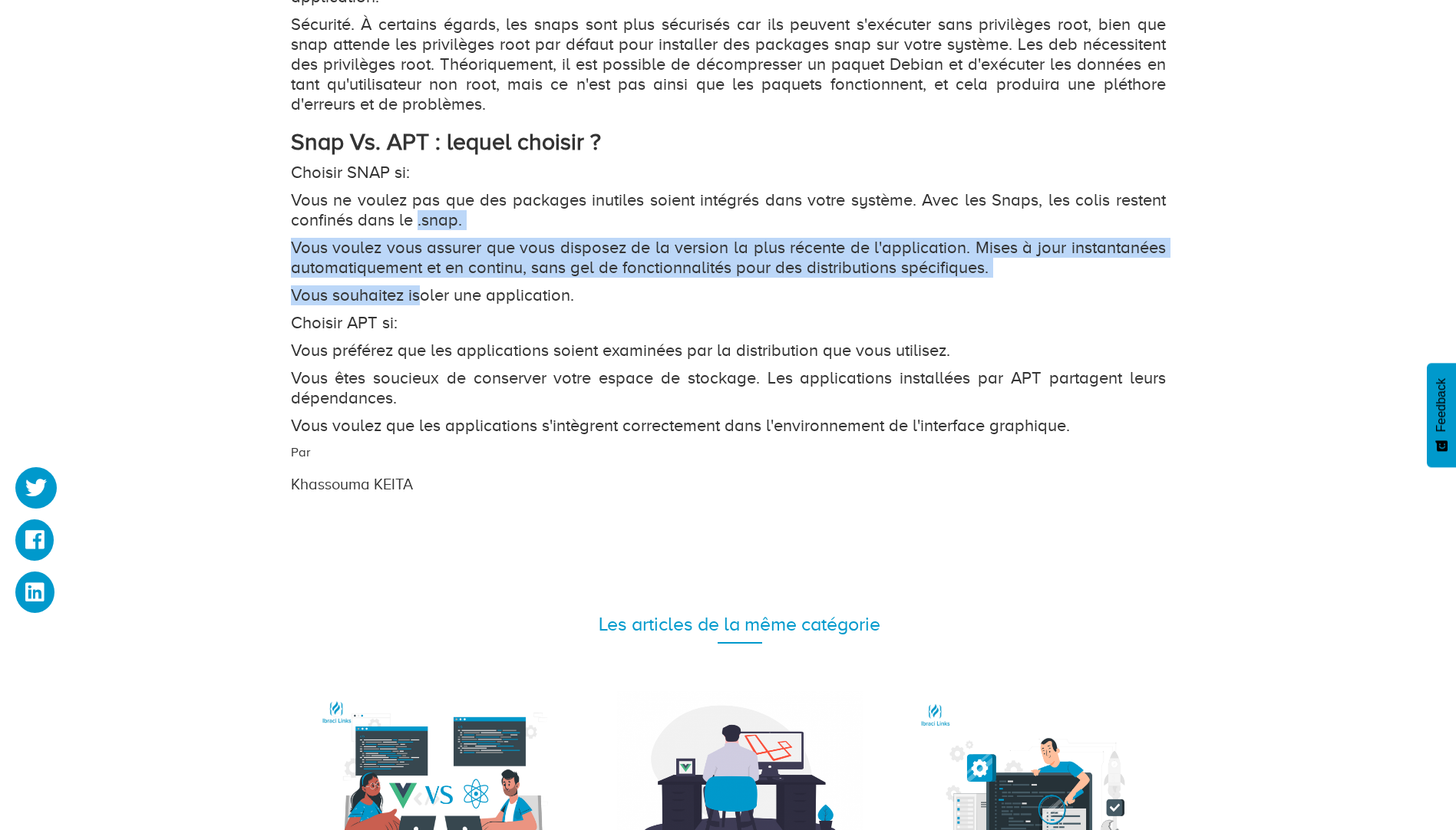
click at [416, 285] on p "Vous souhaitez isoler une application." at bounding box center [728, 295] width 875 height 20
drag, startPoint x: 411, startPoint y: 292, endPoint x: 414, endPoint y: 208, distance: 84.1
click at [414, 208] on p "Vous ne voulez pas que des packages inutiles soient intégrés dans votre système…" at bounding box center [728, 210] width 875 height 40
drag, startPoint x: 418, startPoint y: 204, endPoint x: 406, endPoint y: 301, distance: 97.7
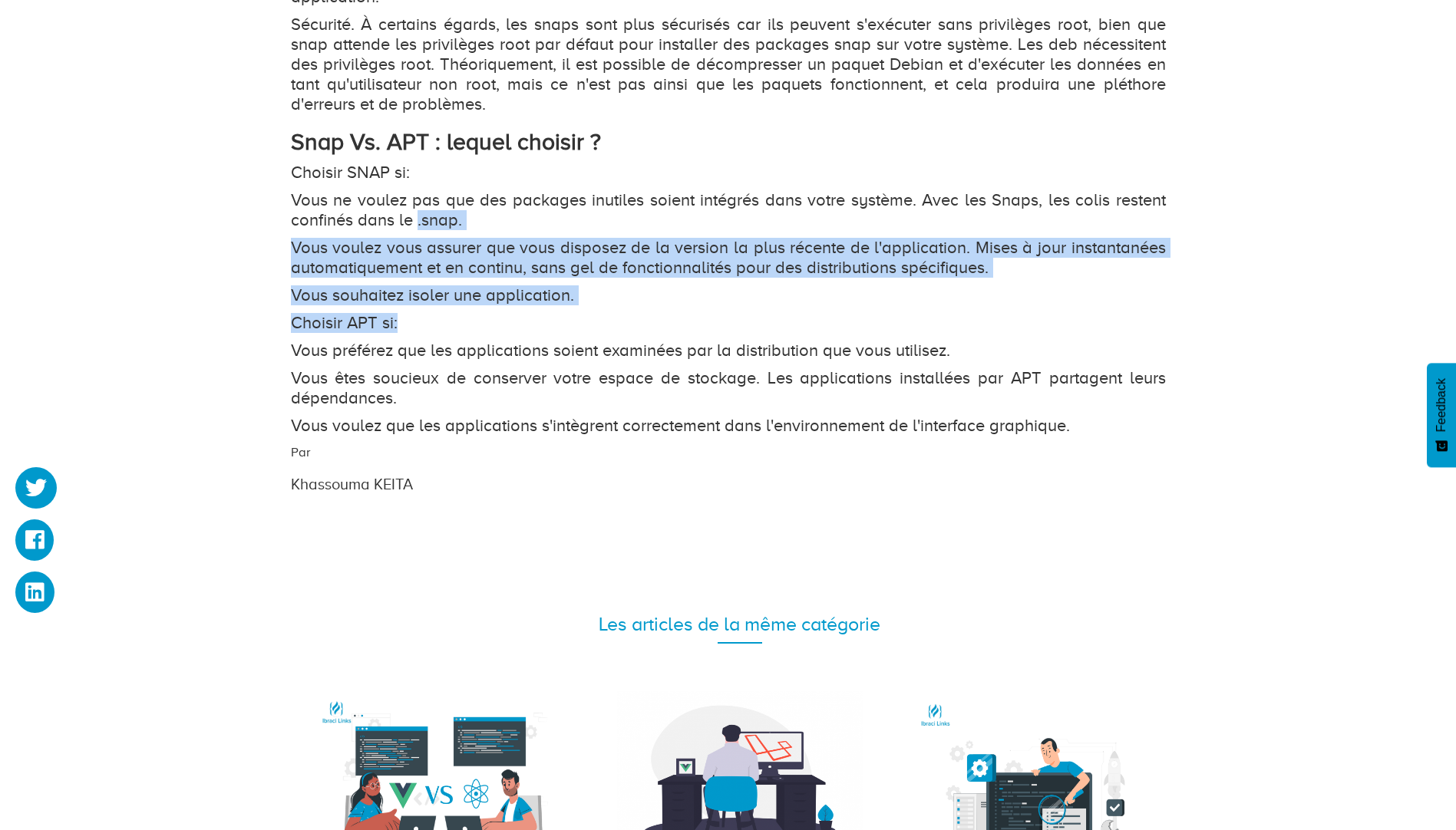
click at [406, 313] on p "Choisir APT si:" at bounding box center [728, 323] width 875 height 20
drag, startPoint x: 399, startPoint y: 297, endPoint x: 408, endPoint y: 208, distance: 89.5
click at [408, 208] on p "Vous ne voulez pas que des packages inutiles soient intégrés dans votre système…" at bounding box center [728, 210] width 875 height 40
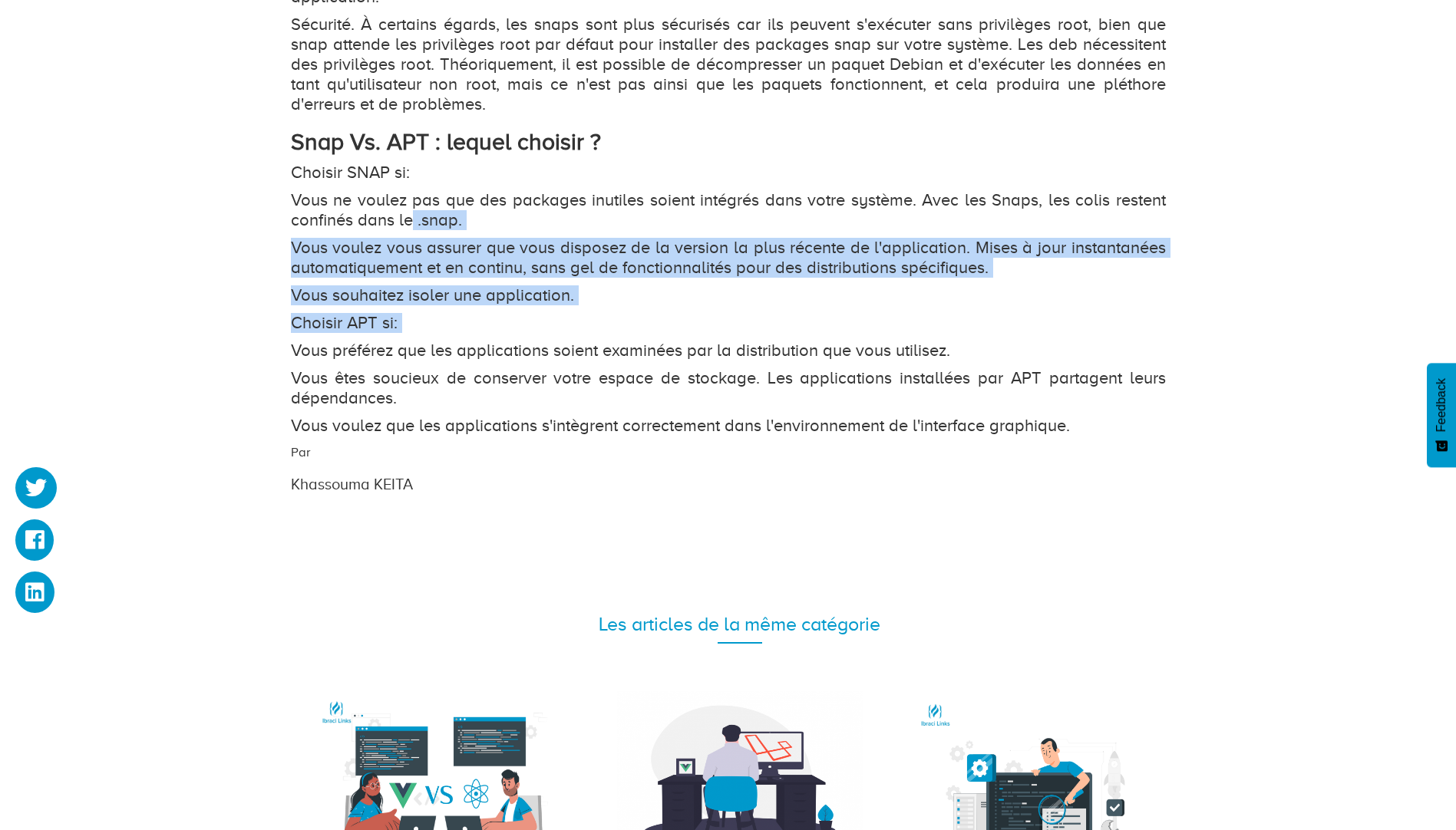
drag, startPoint x: 408, startPoint y: 208, endPoint x: 411, endPoint y: 307, distance: 99.0
click at [411, 313] on p "Choisir APT si:" at bounding box center [728, 323] width 875 height 20
drag, startPoint x: 411, startPoint y: 307, endPoint x: 421, endPoint y: 220, distance: 87.6
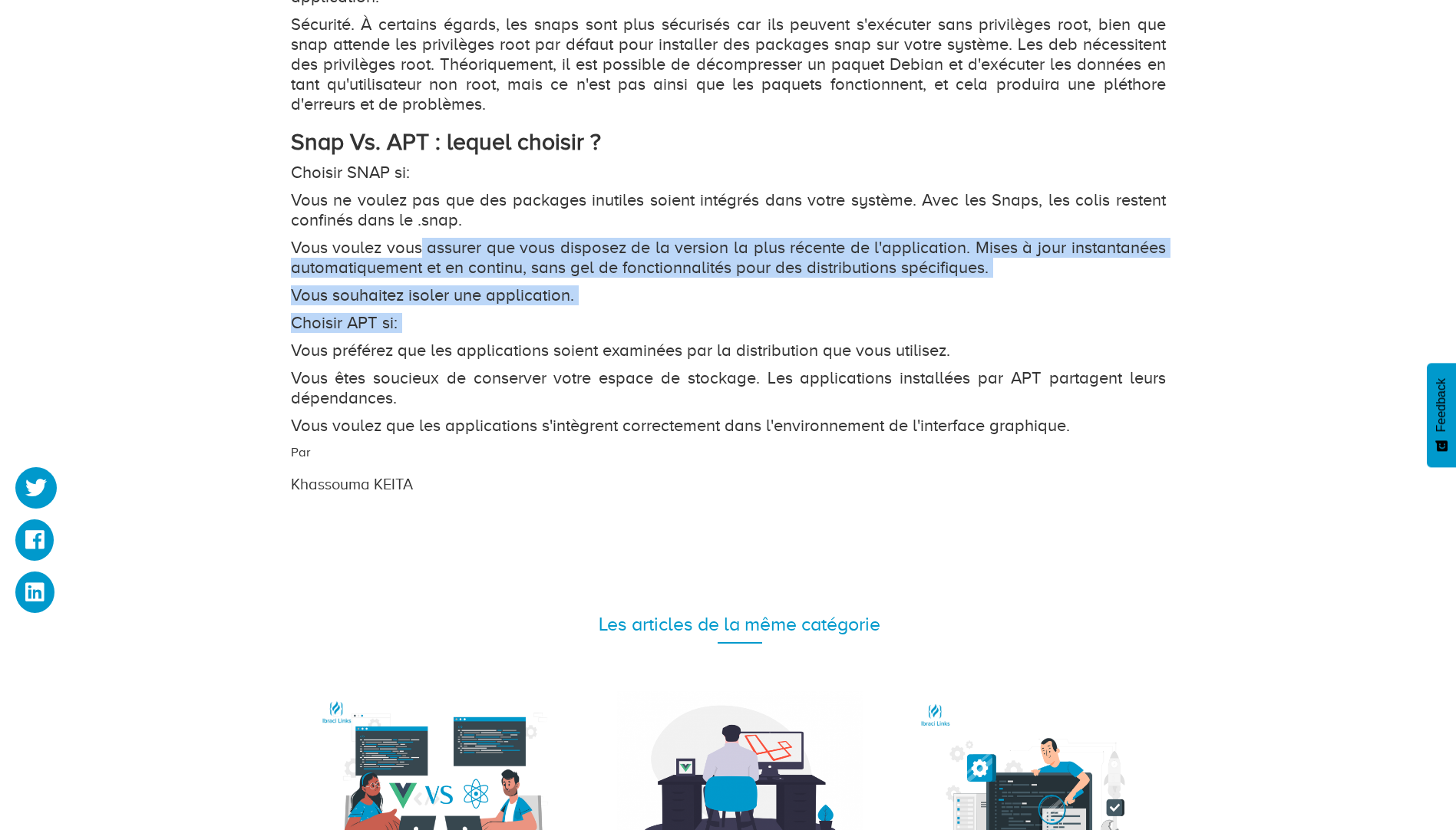
click at [421, 238] on p "Vous voulez vous assurer que vous disposez de la version la plus récente de l'a…" at bounding box center [728, 258] width 875 height 40
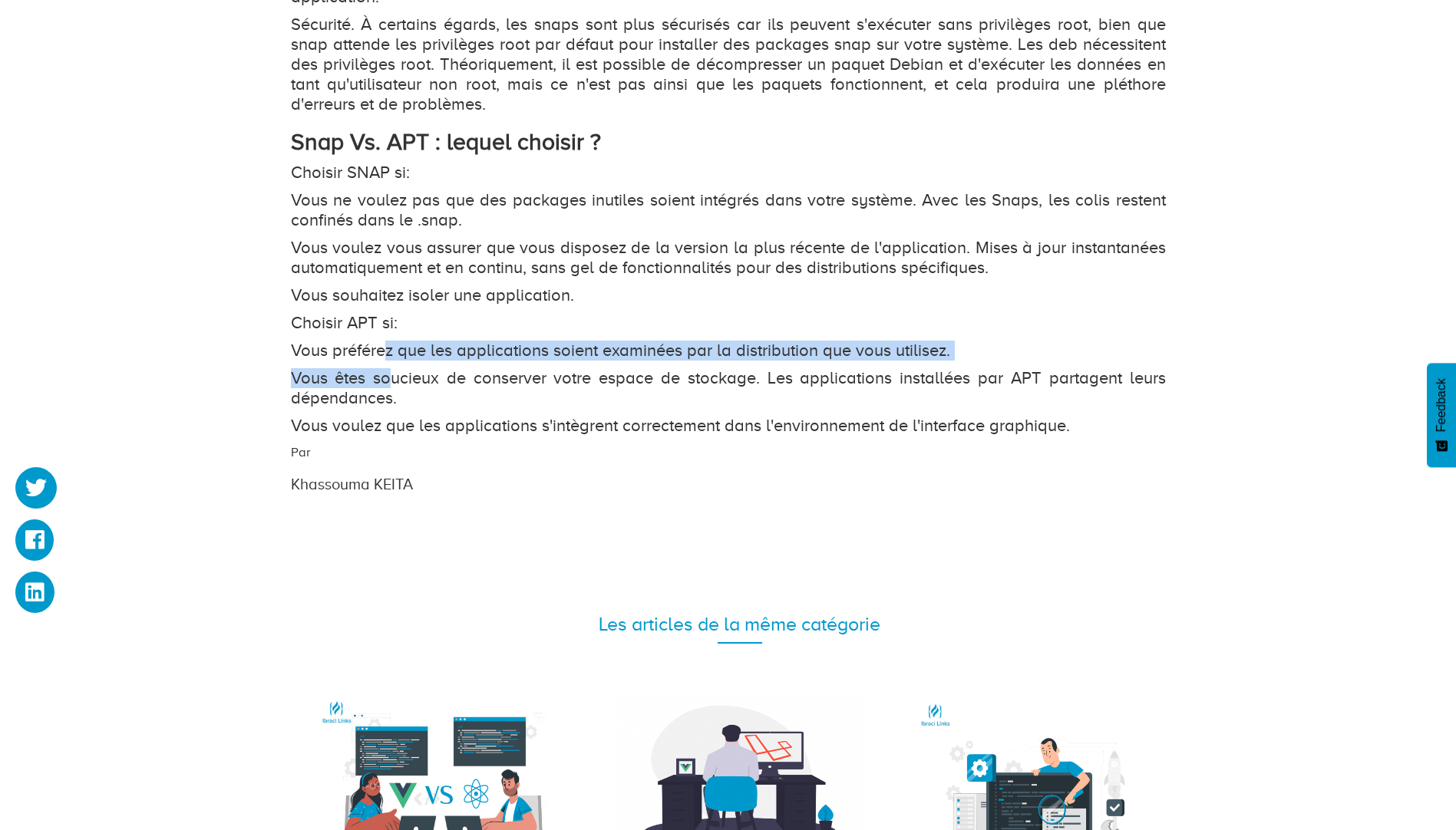
drag, startPoint x: 383, startPoint y: 314, endPoint x: 397, endPoint y: 360, distance: 48.1
drag, startPoint x: 397, startPoint y: 360, endPoint x: 401, endPoint y: 380, distance: 20.4
click at [398, 368] on p "Vous êtes soucieux de conserver votre espace de stockage. Les applications inst…" at bounding box center [728, 388] width 875 height 40
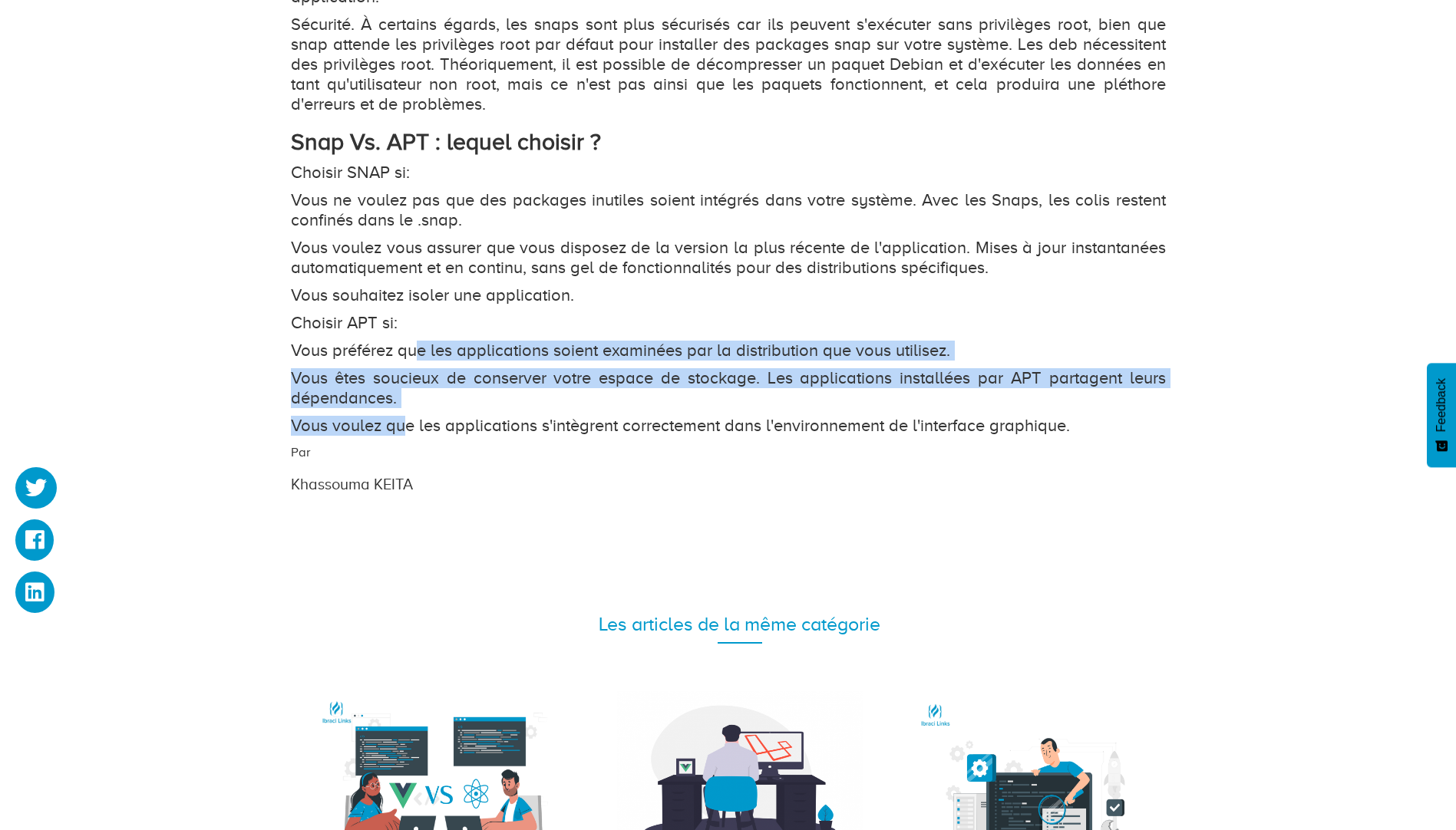
drag, startPoint x: 406, startPoint y: 404, endPoint x: 421, endPoint y: 322, distance: 83.4
click at [421, 341] on p "Vous préférez que les applications soient examinées par la distribution que vou…" at bounding box center [728, 350] width 875 height 20
drag, startPoint x: 418, startPoint y: 336, endPoint x: 413, endPoint y: 383, distance: 47.3
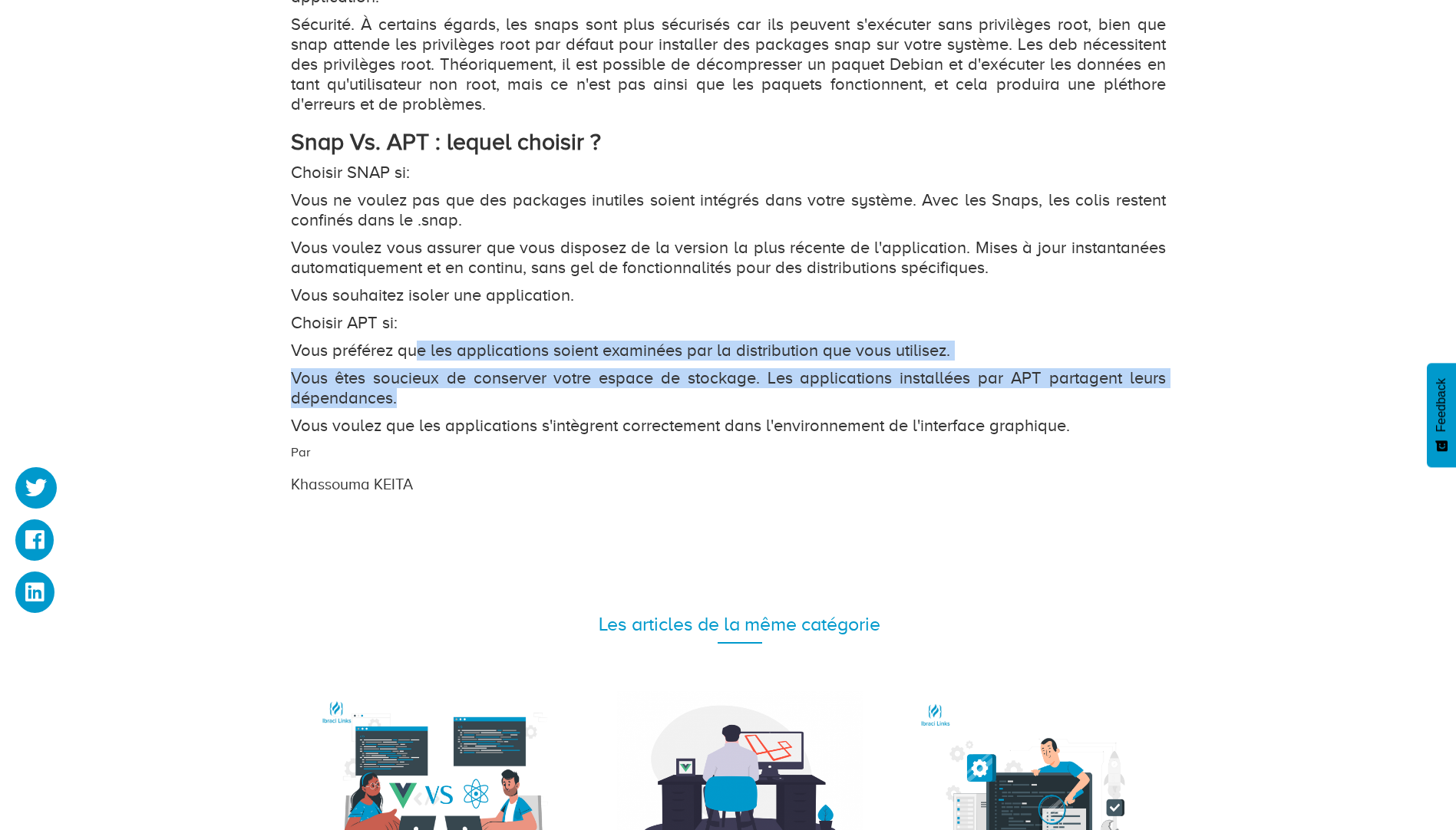
click at [413, 383] on p "Vous êtes soucieux de conserver votre espace de stockage. Les applications inst…" at bounding box center [728, 388] width 875 height 40
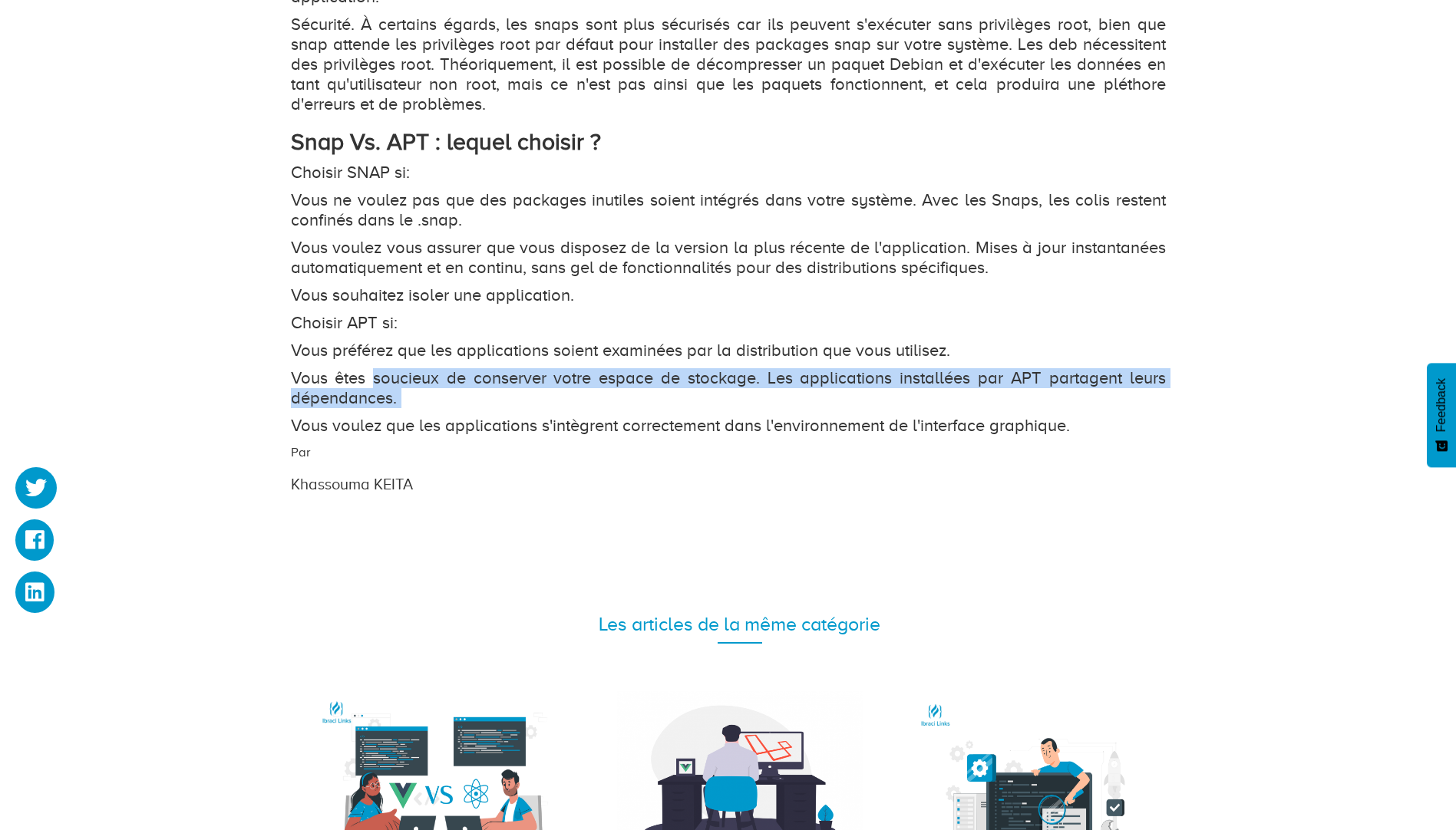
drag
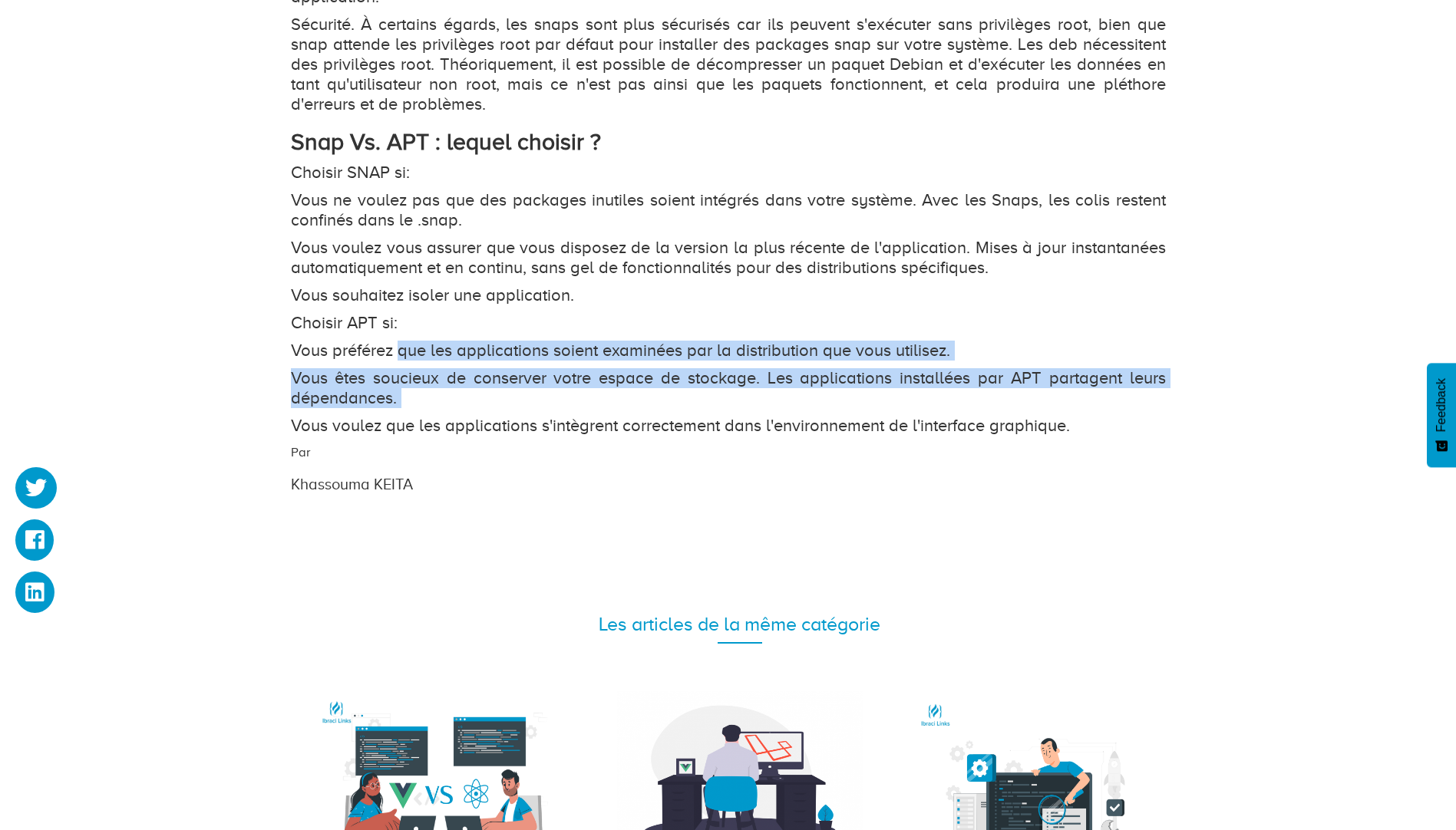
click at [421, 341] on p "Vous préférez que les applications soient examinées par la distribution que vou…" at bounding box center [728, 350] width 875 height 20
click at [419, 378] on p "Vous êtes soucieux de conserver votre espace de stockage. Les applications inst…" at bounding box center [728, 388] width 875 height 40
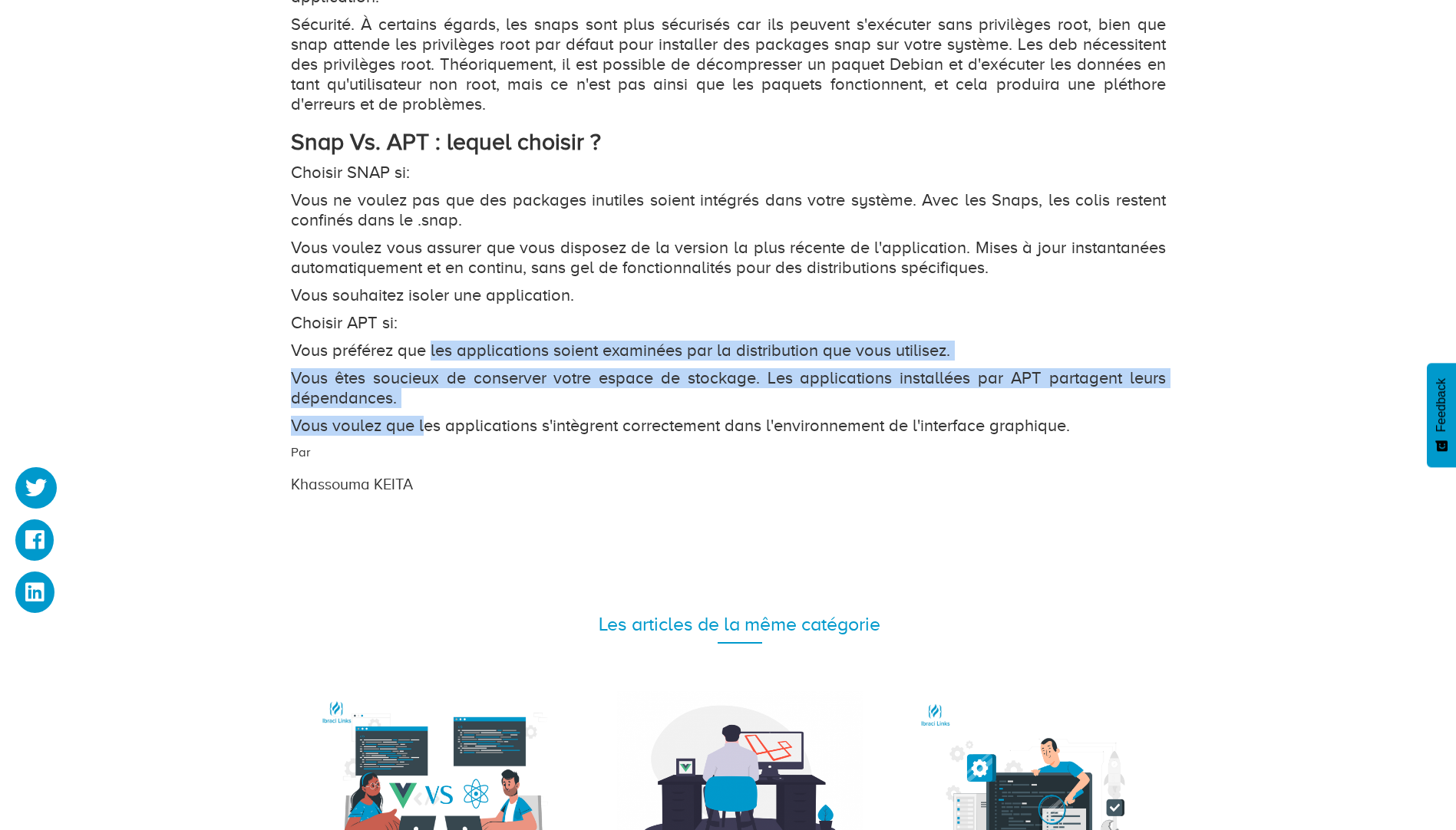
click at [432, 341] on p "Vous préférez que les applications soient examinées par la distribution que vou…" at bounding box center [728, 350] width 875 height 20
click at [433, 416] on p "Vous voulez que les applications s'intègrent correctement dans l'environnement …" at bounding box center [728, 425] width 875 height 20
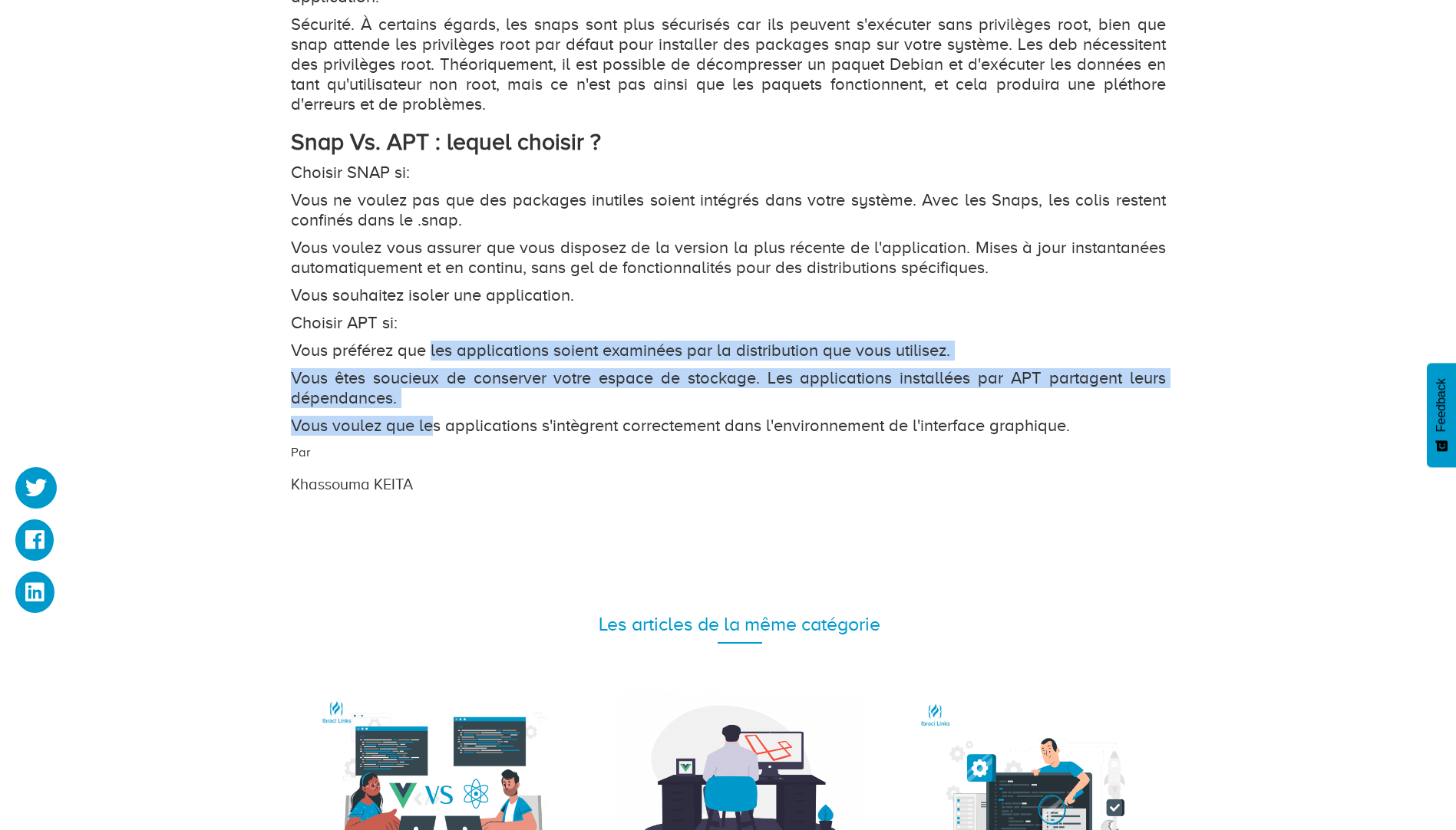
click at [430, 341] on p "Vous préférez que les applications soient examinées par la distribution que vou…" at bounding box center [728, 350] width 875 height 20
click at [431, 416] on p "Vous voulez que les applications s'intègrent correctement dans l'environnement …" at bounding box center [728, 425] width 875 height 20
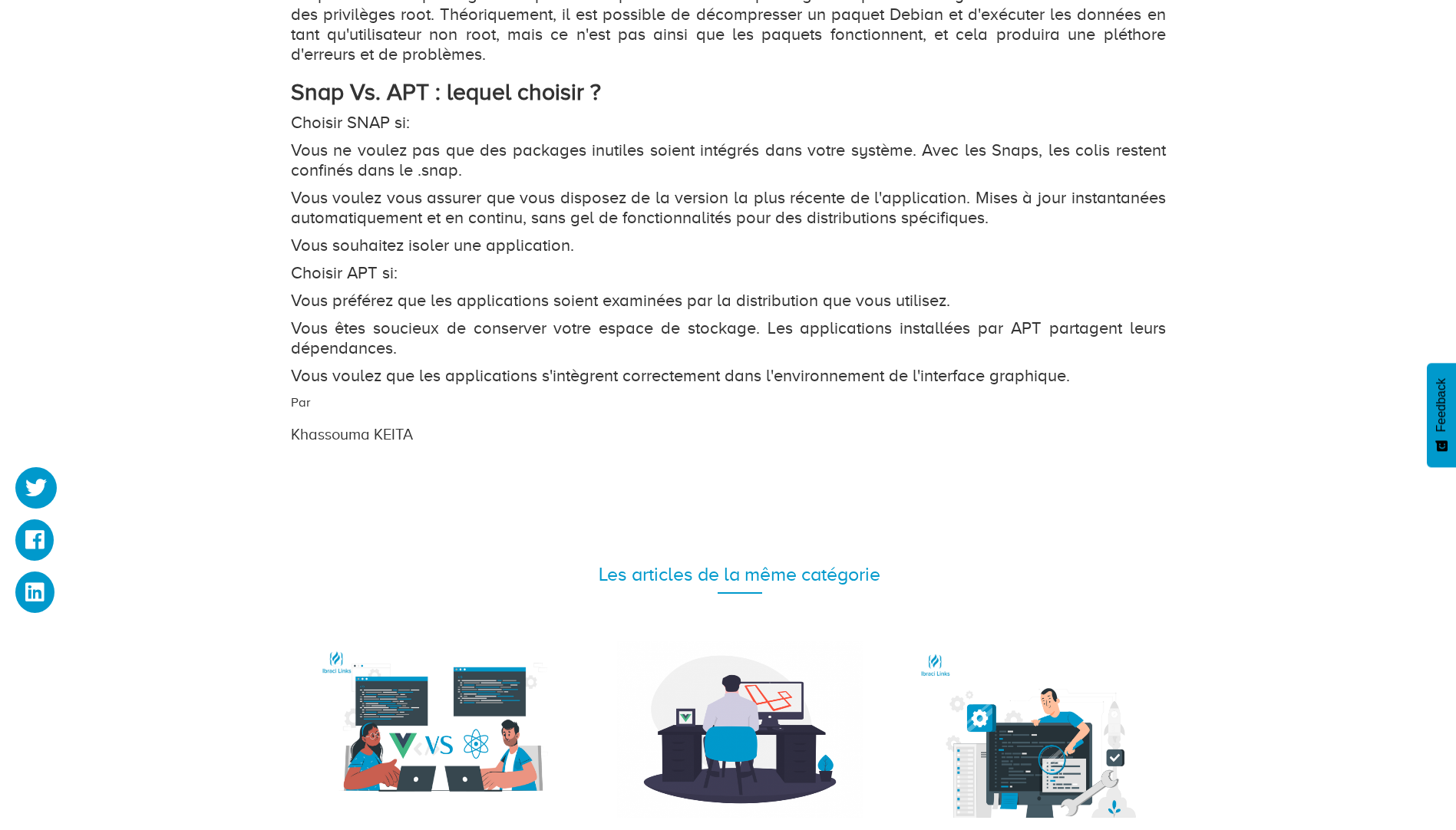
scroll to position [2686, 0]
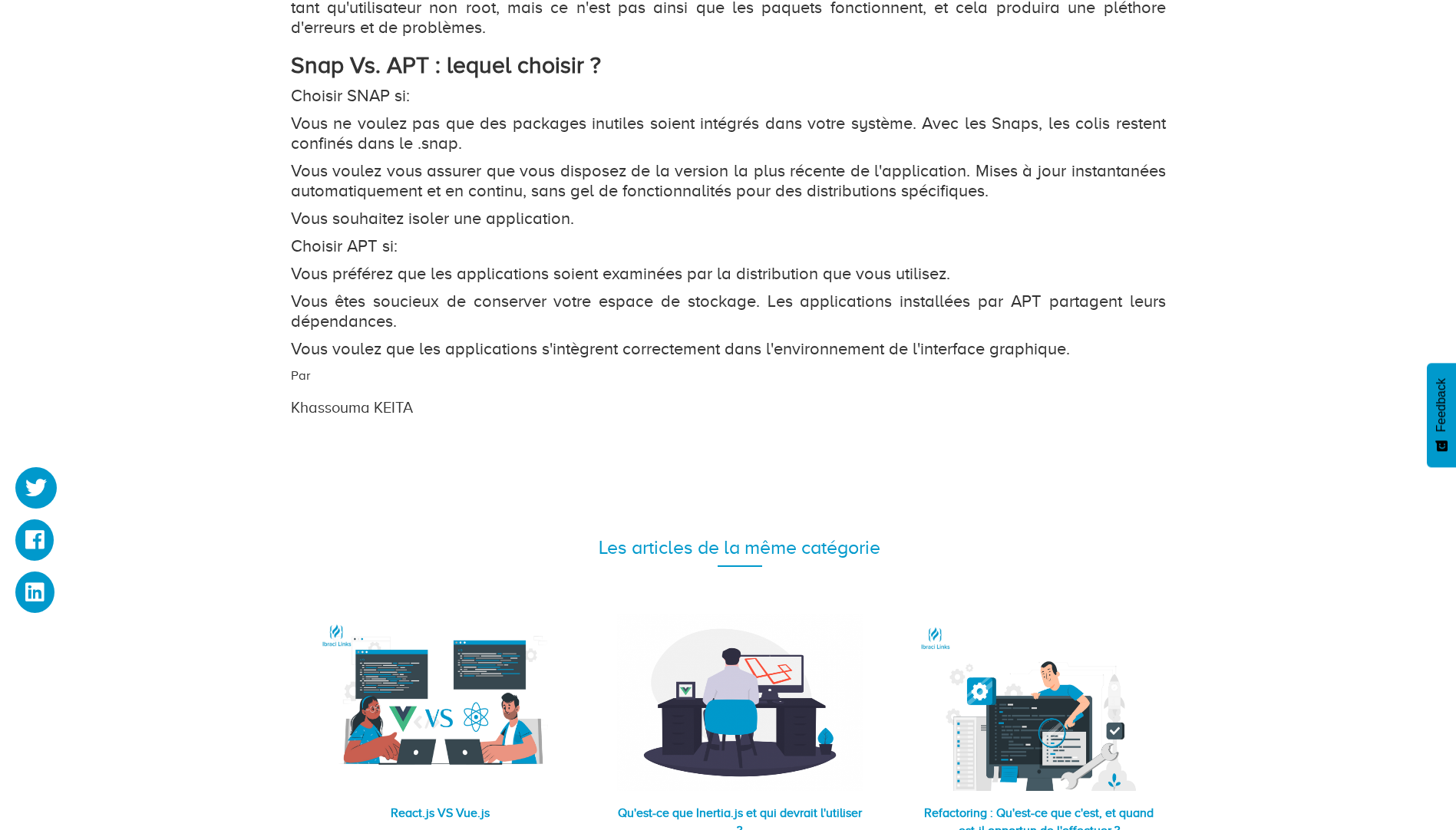
click at [495, 367] on div "Par [PERSON_NAME]" at bounding box center [653, 393] width 748 height 52
click at [514, 264] on p "Vous préférez que les applications soient examinées par la distribution que vou…" at bounding box center [728, 273] width 875 height 20
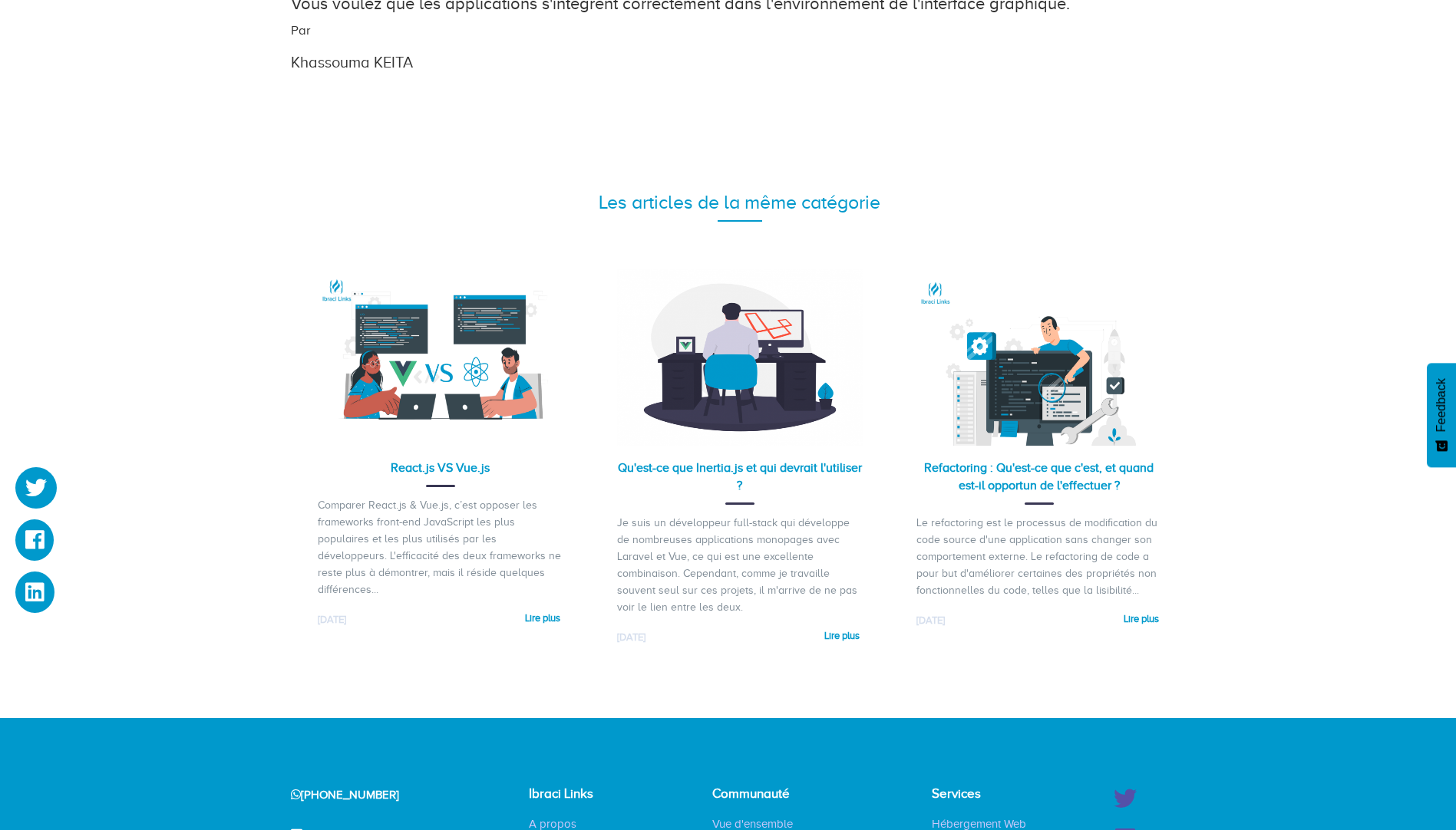
scroll to position [3300, 0]
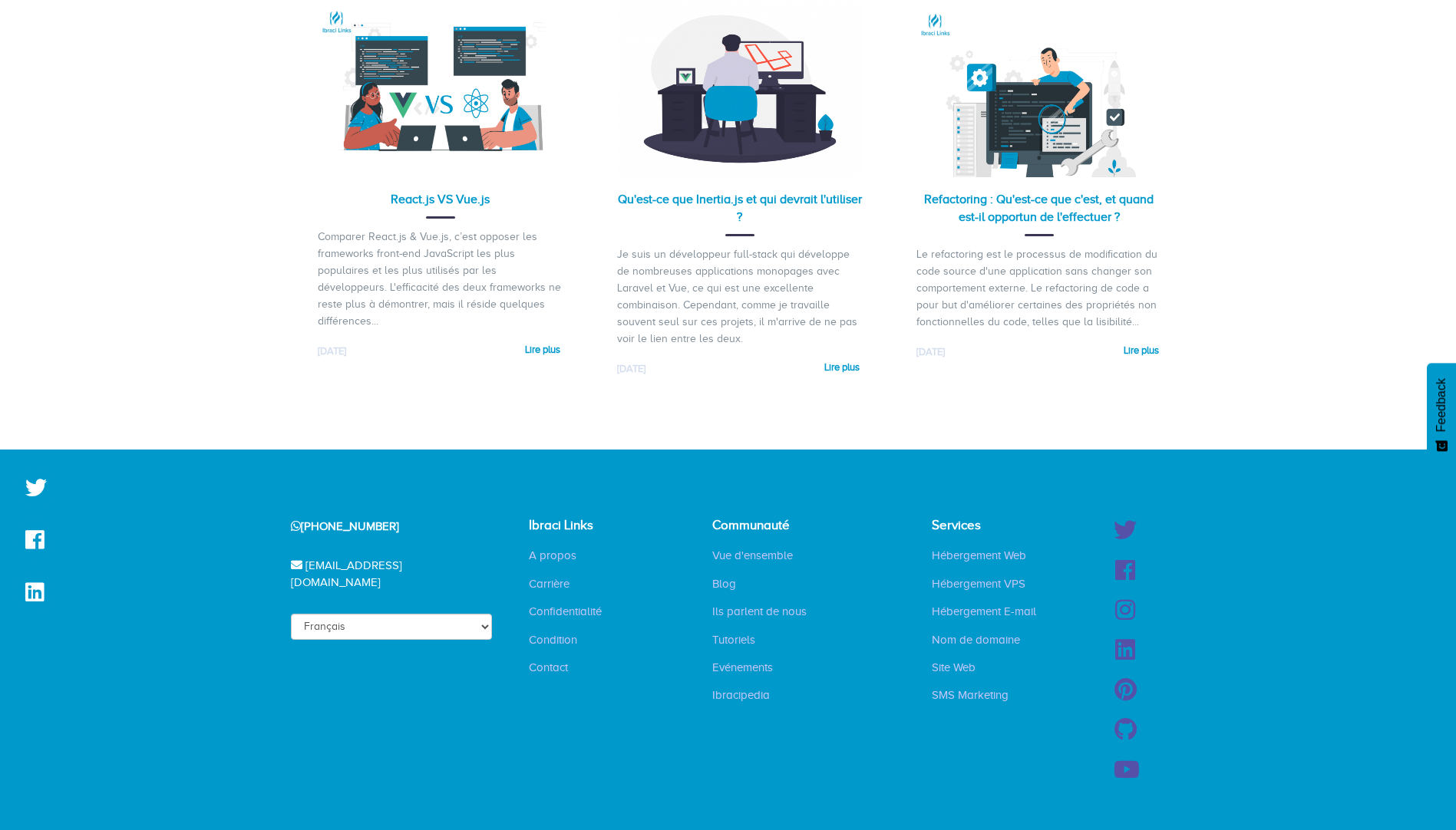
click at [188, 572] on div "[PHONE_NUMBER] [EMAIL_ADDRESS][DOMAIN_NAME] Français English Ibraci Links A pro…" at bounding box center [728, 651] width 1456 height 402
